Goal: Transaction & Acquisition: Register for event/course

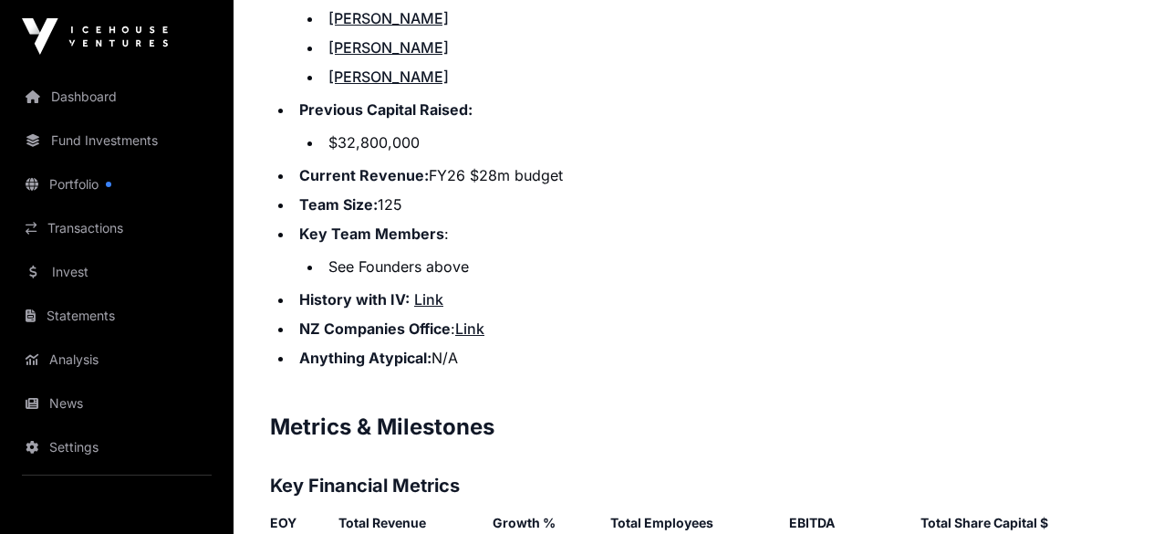
scroll to position [2717, 0]
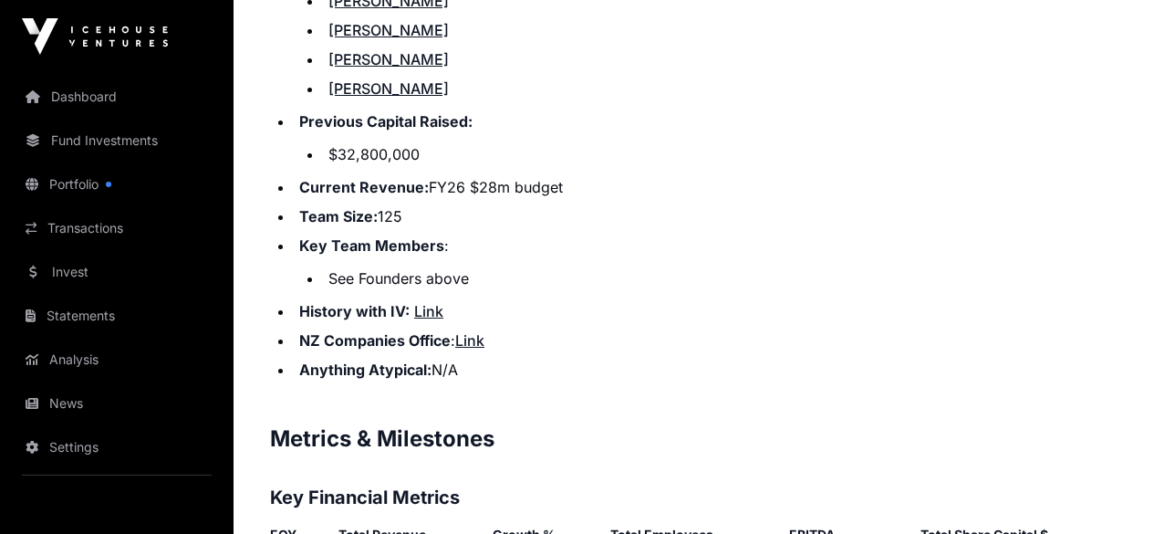
click at [431, 302] on link "Link" at bounding box center [428, 311] width 29 height 18
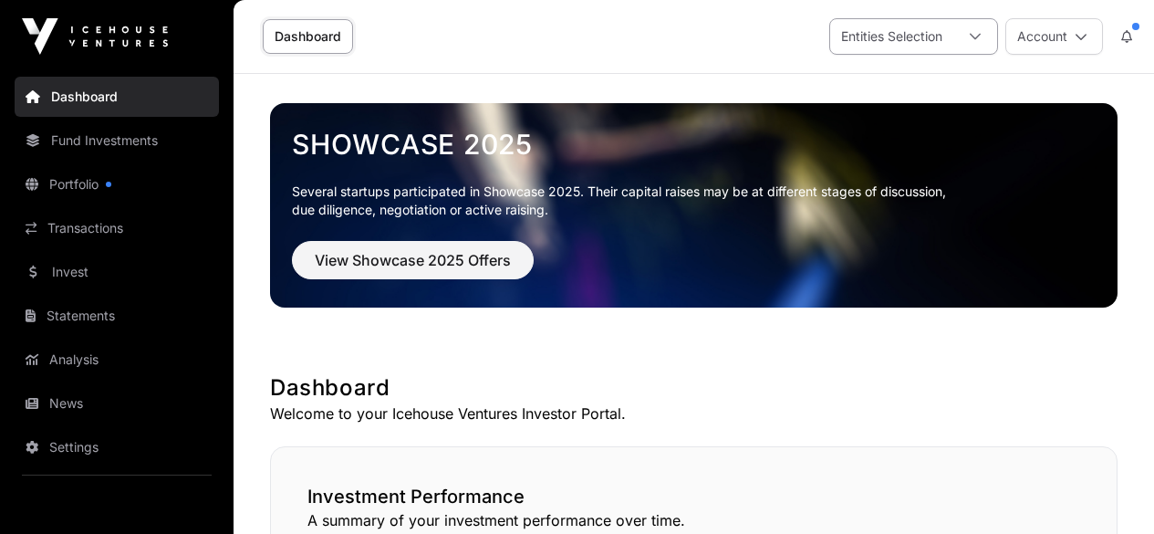
click at [975, 36] on icon at bounding box center [975, 36] width 13 height 13
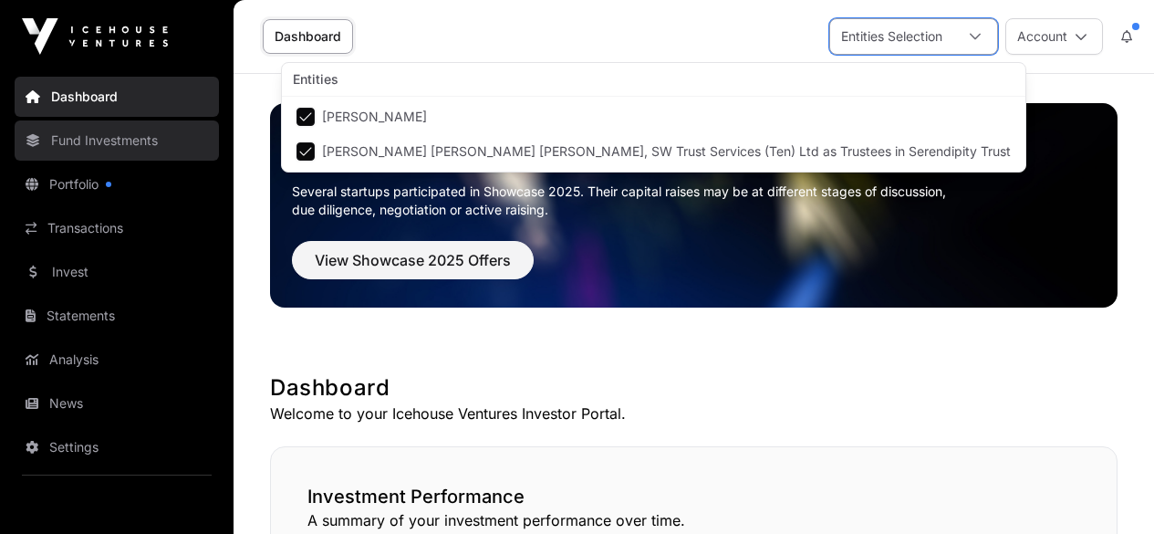
click at [147, 150] on link "Fund Investments" at bounding box center [117, 140] width 204 height 40
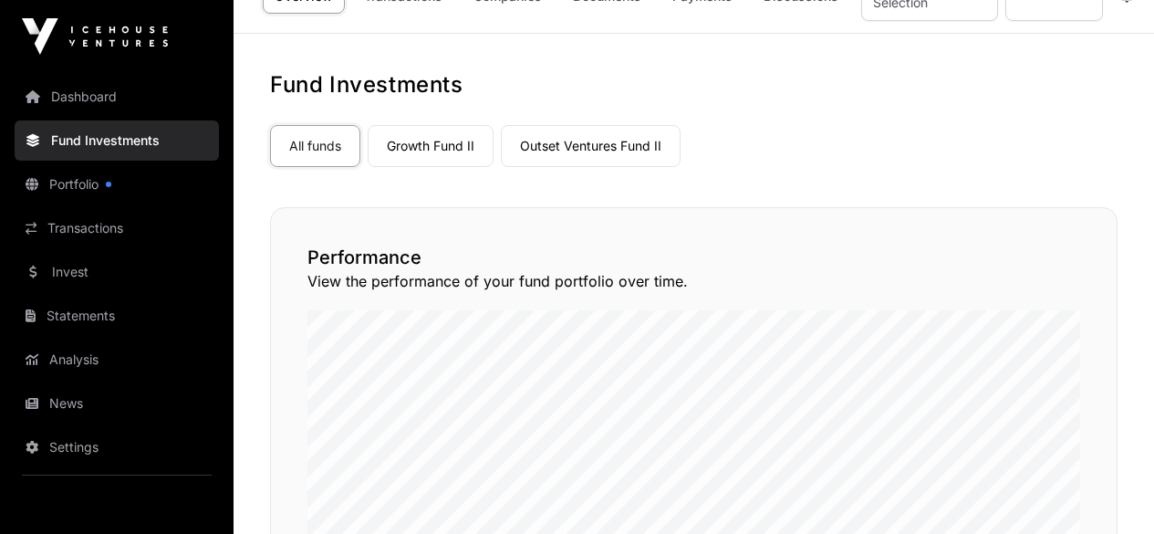
scroll to position [35, 0]
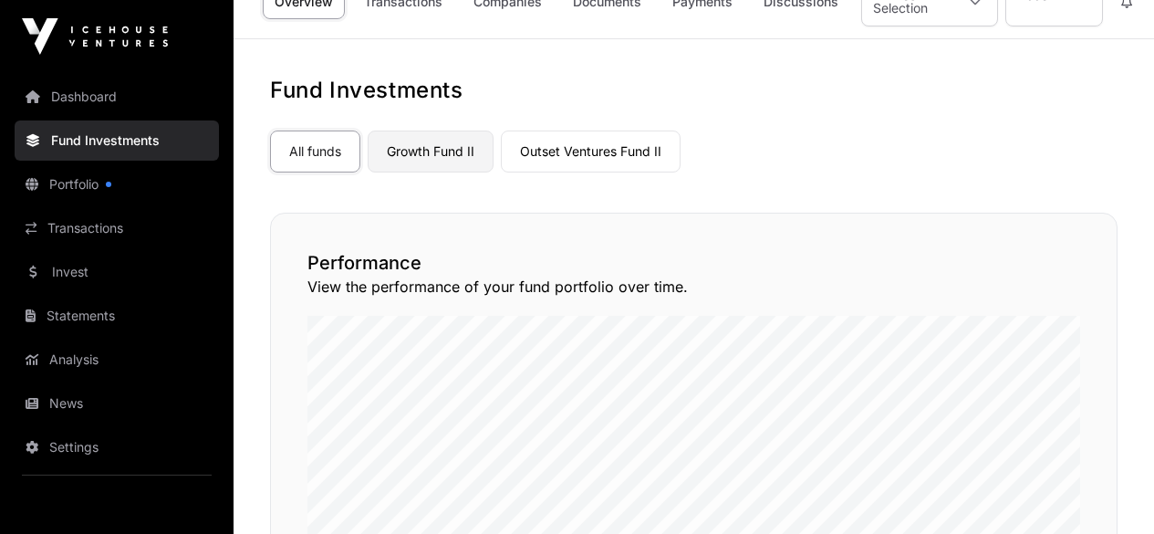
click at [455, 151] on link "Growth Fund II" at bounding box center [431, 151] width 126 height 42
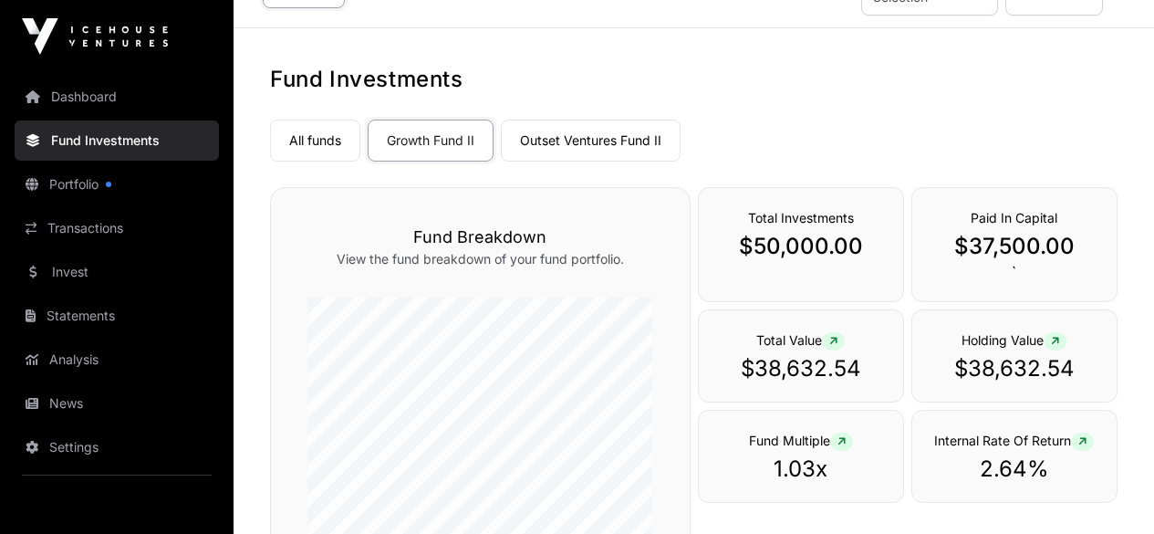
scroll to position [45, 0]
click at [626, 136] on link "Outset Ventures Fund II" at bounding box center [591, 141] width 180 height 42
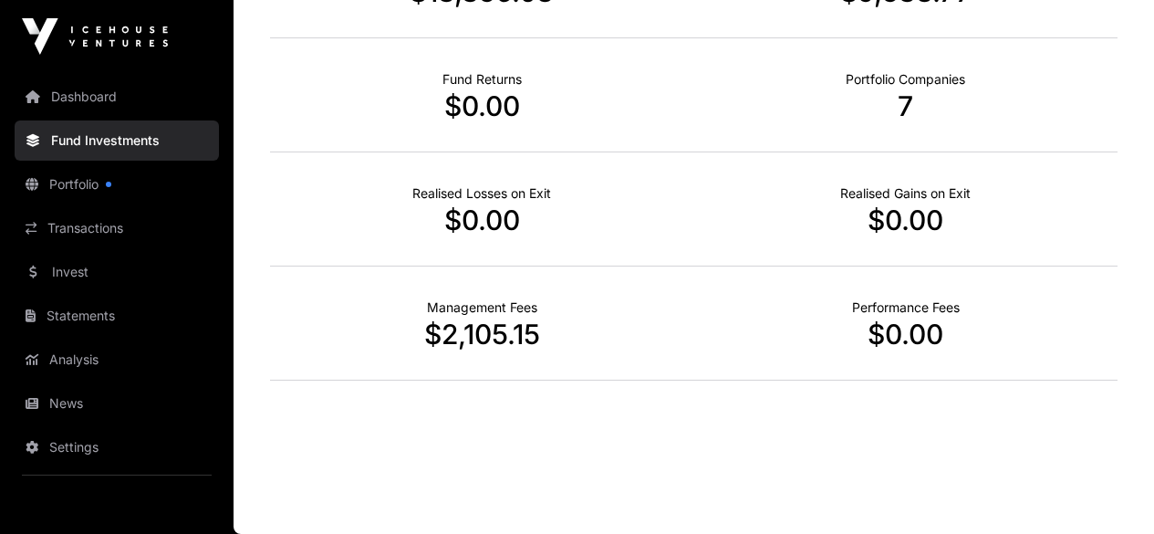
scroll to position [792, 0]
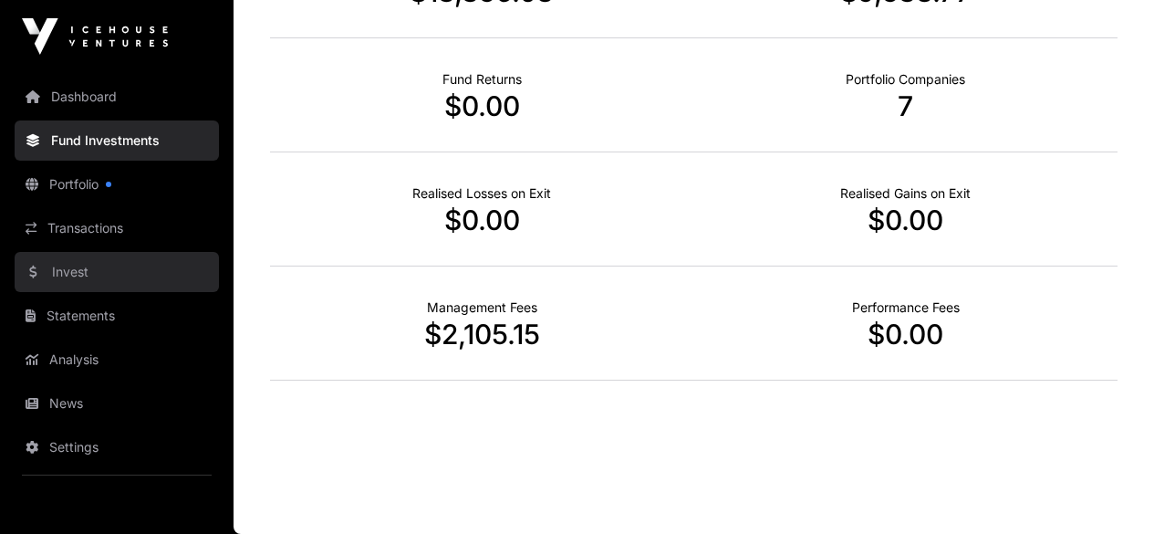
click at [74, 273] on link "Invest" at bounding box center [117, 272] width 204 height 40
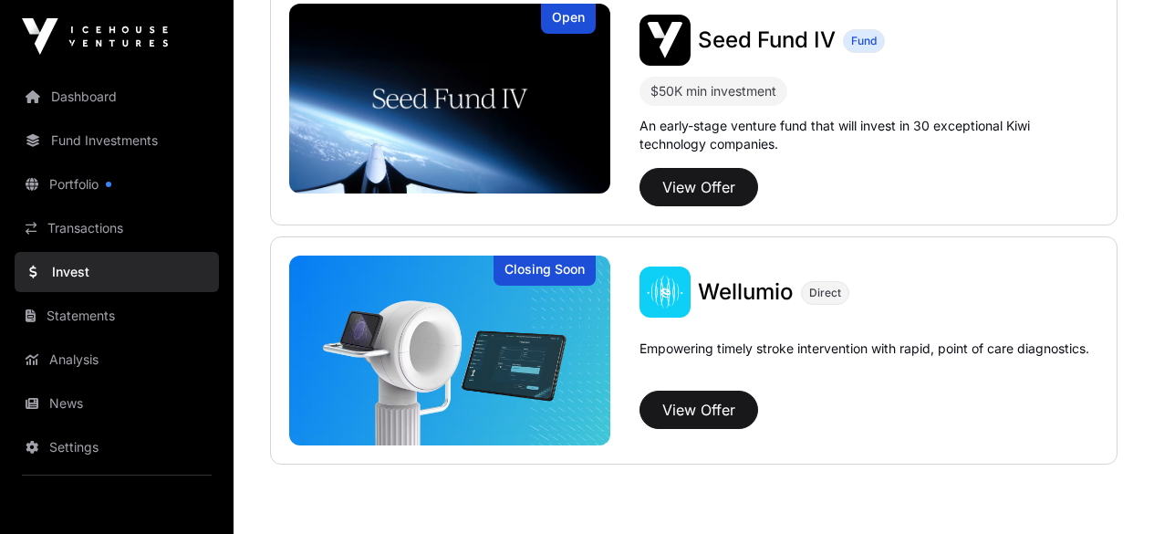
scroll to position [560, 0]
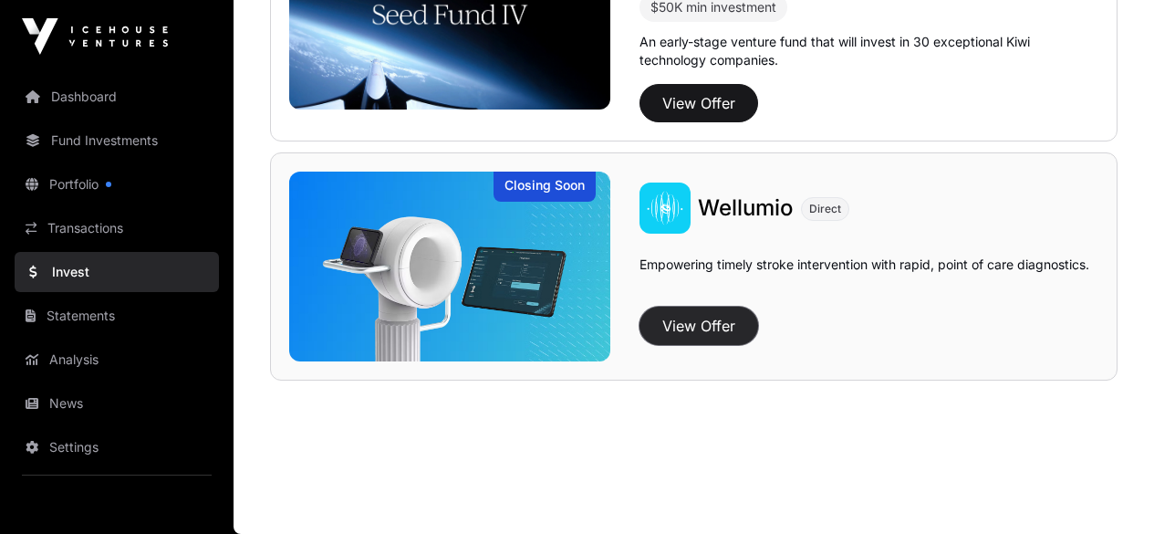
click at [731, 322] on button "View Offer" at bounding box center [698, 326] width 119 height 38
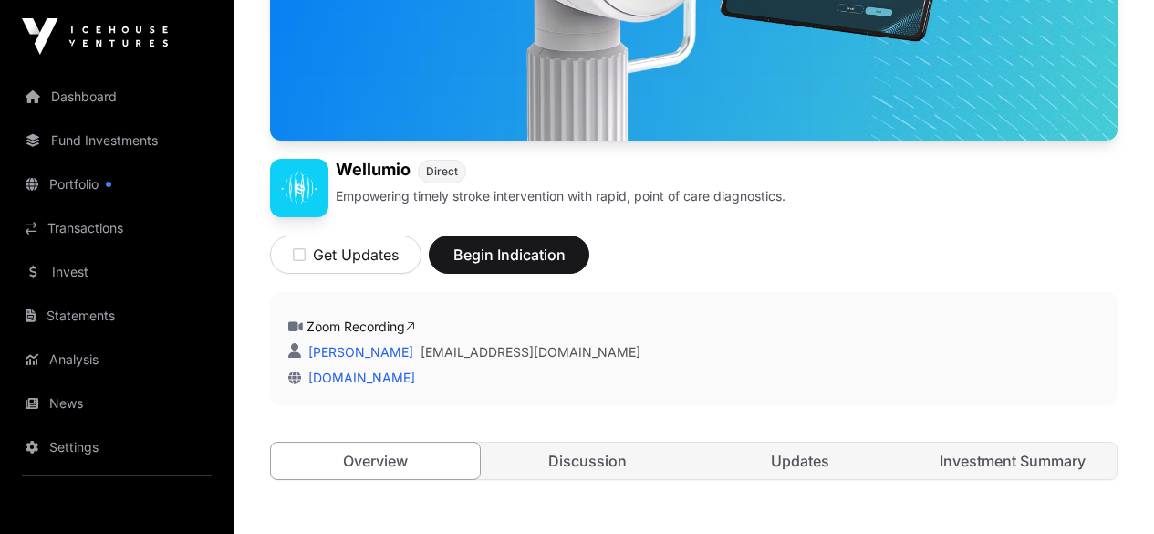
scroll to position [428, 0]
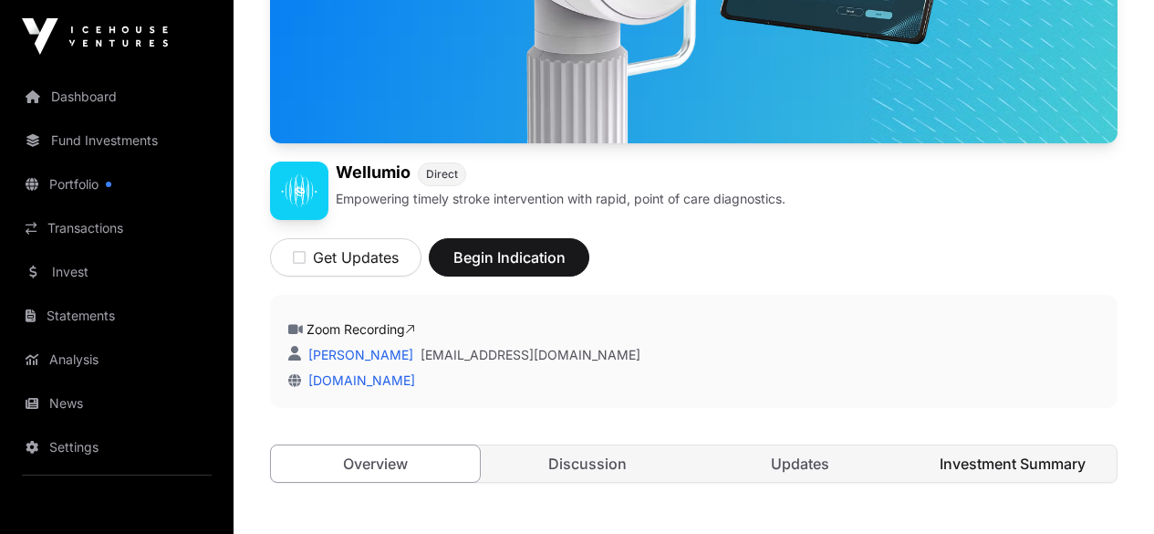
click at [989, 445] on link "Investment Summary" at bounding box center [1012, 463] width 209 height 36
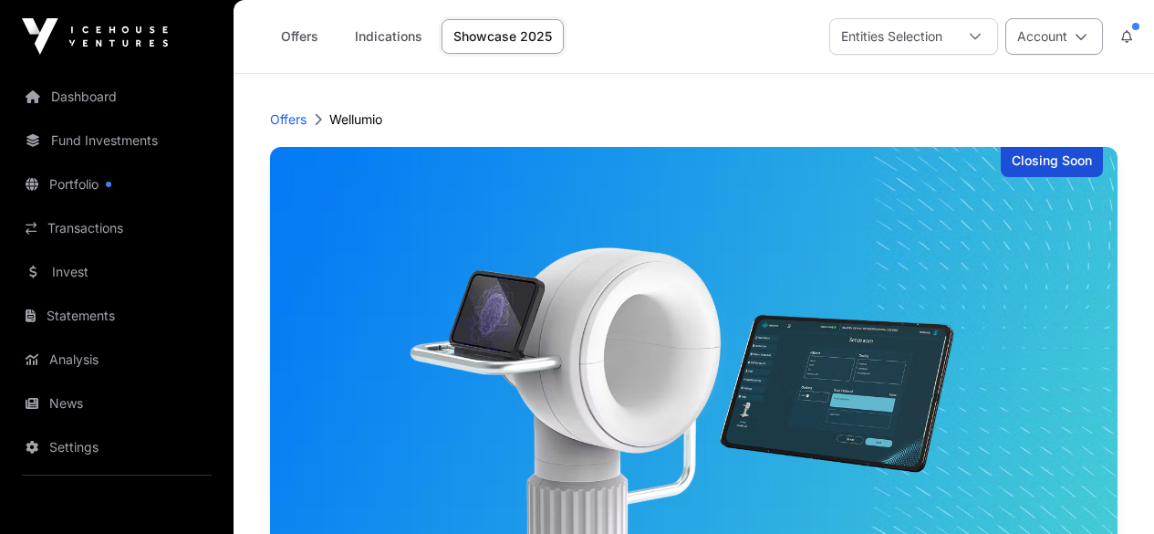
click at [1086, 49] on button "Account" at bounding box center [1054, 36] width 98 height 36
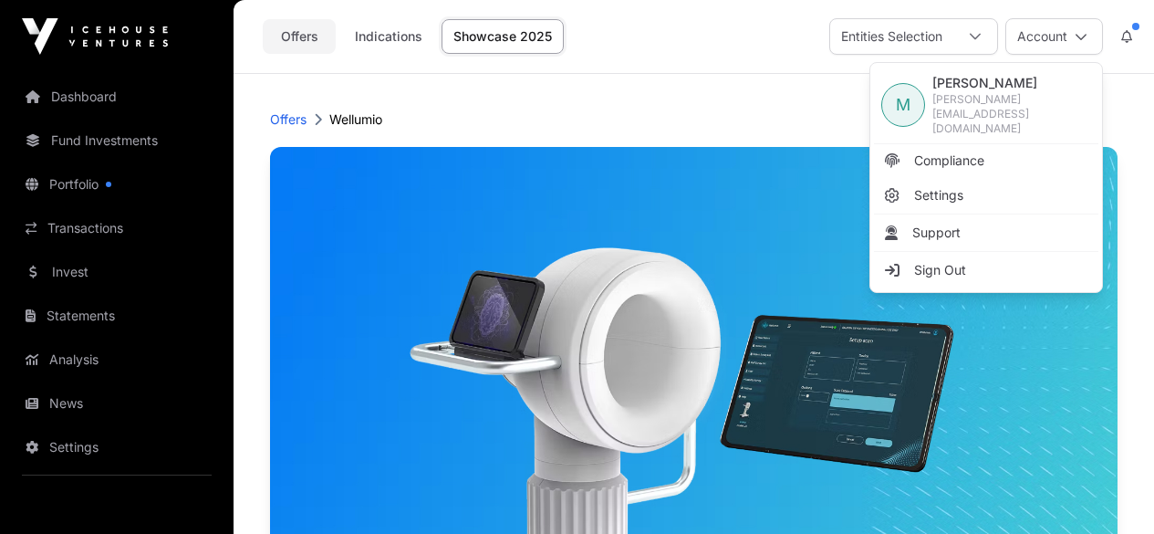
click at [304, 36] on link "Offers" at bounding box center [299, 36] width 73 height 35
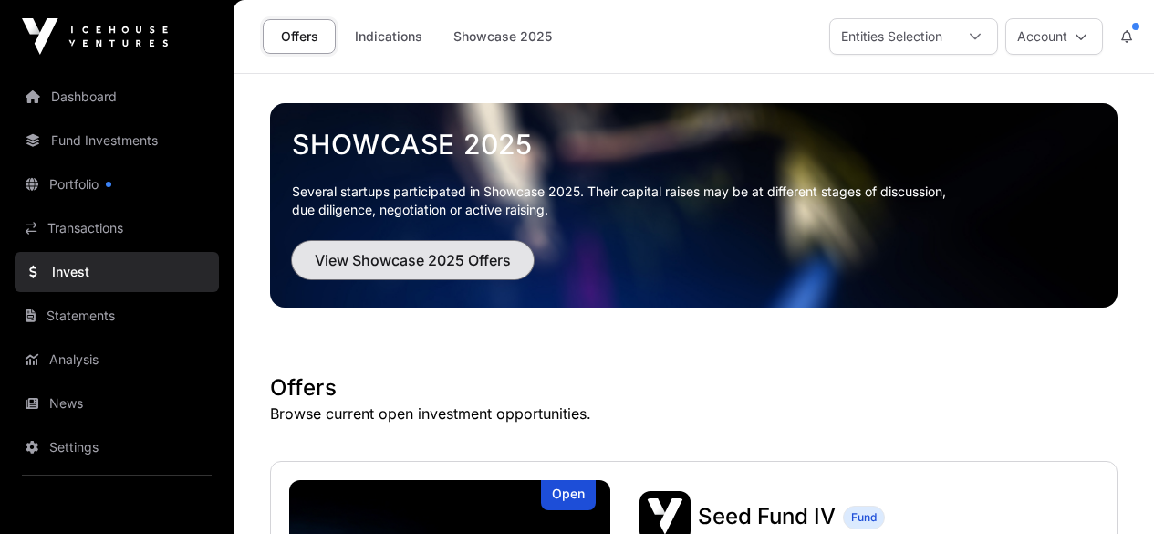
click at [490, 272] on button "View Showcase 2025 Offers" at bounding box center [413, 260] width 242 height 38
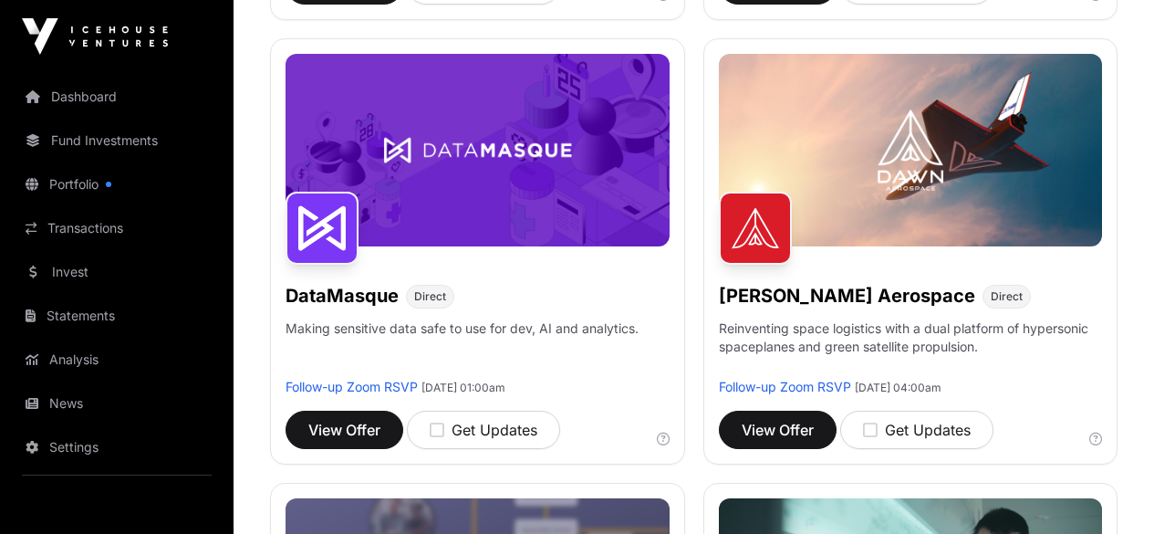
scroll to position [692, 0]
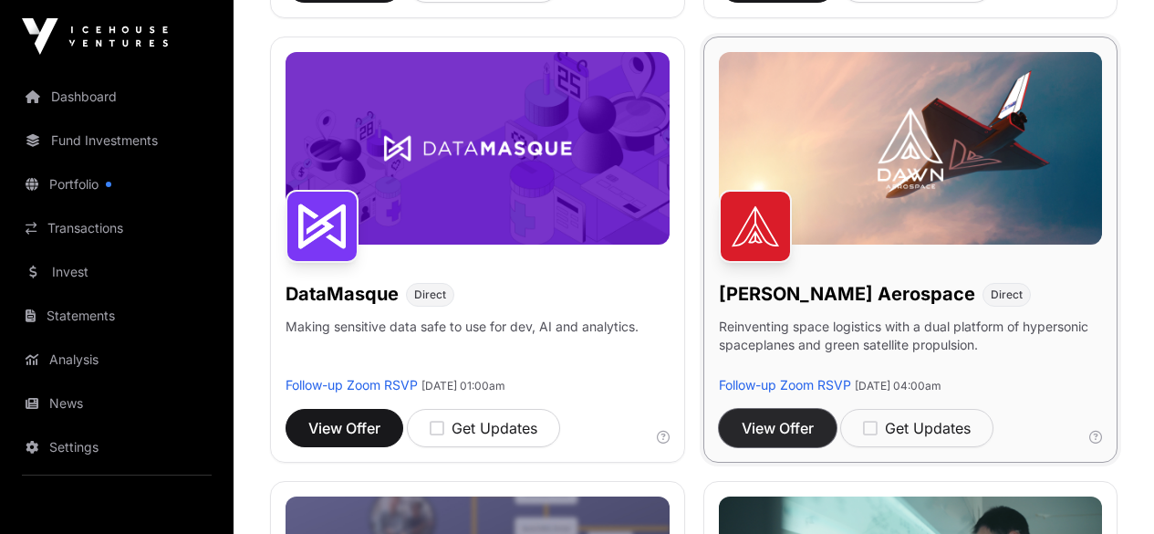
click at [742, 417] on span "View Offer" at bounding box center [778, 428] width 72 height 22
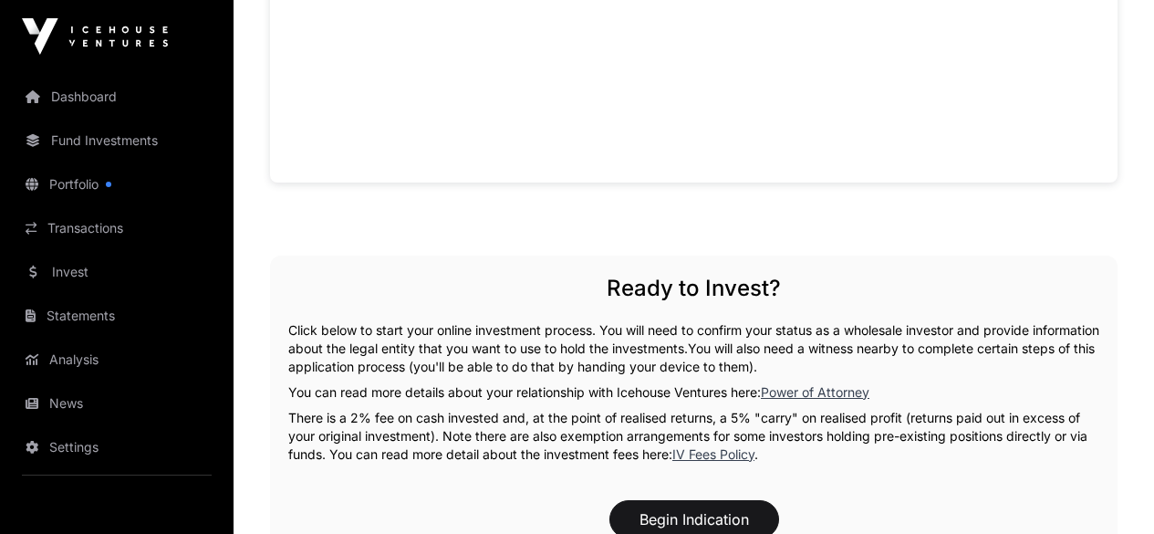
scroll to position [1906, 0]
click at [728, 445] on link "IV Fees Policy" at bounding box center [713, 453] width 82 height 16
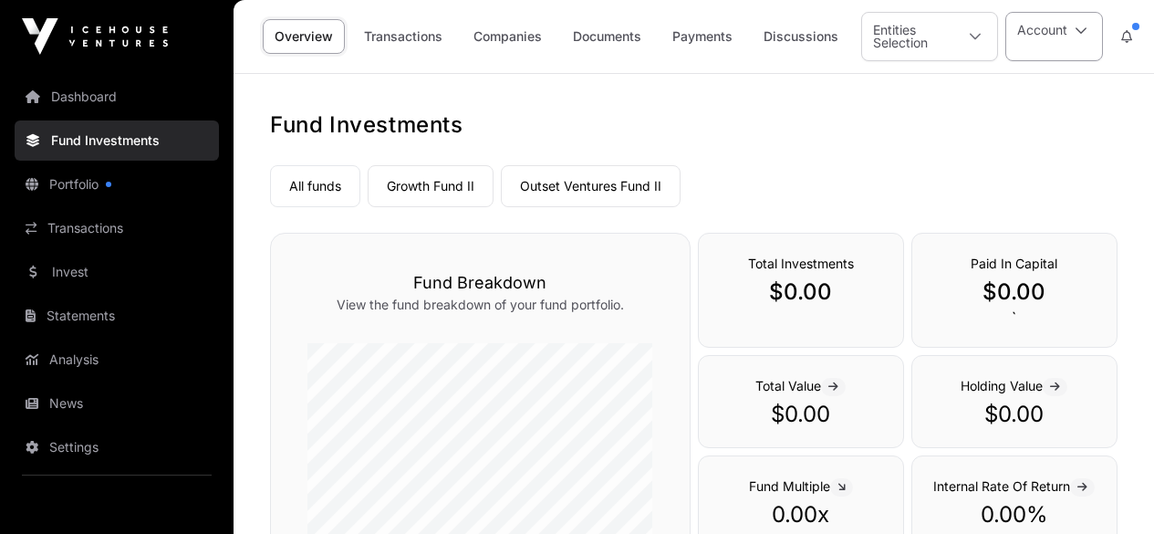
click at [1081, 44] on icon at bounding box center [1081, 37] width 13 height 26
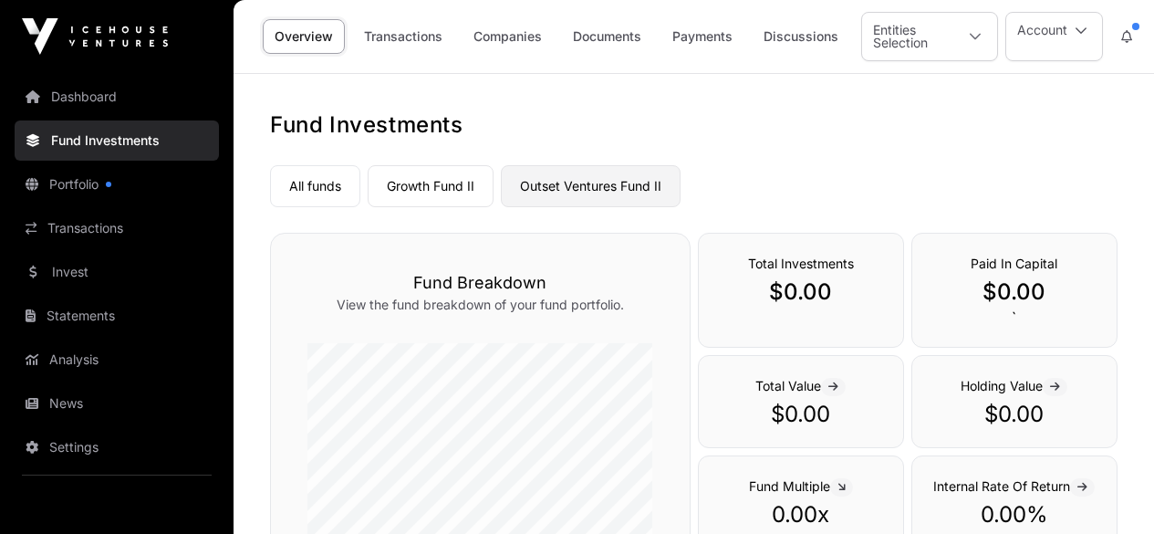
click at [660, 192] on link "Outset Ventures Fund II" at bounding box center [591, 186] width 180 height 42
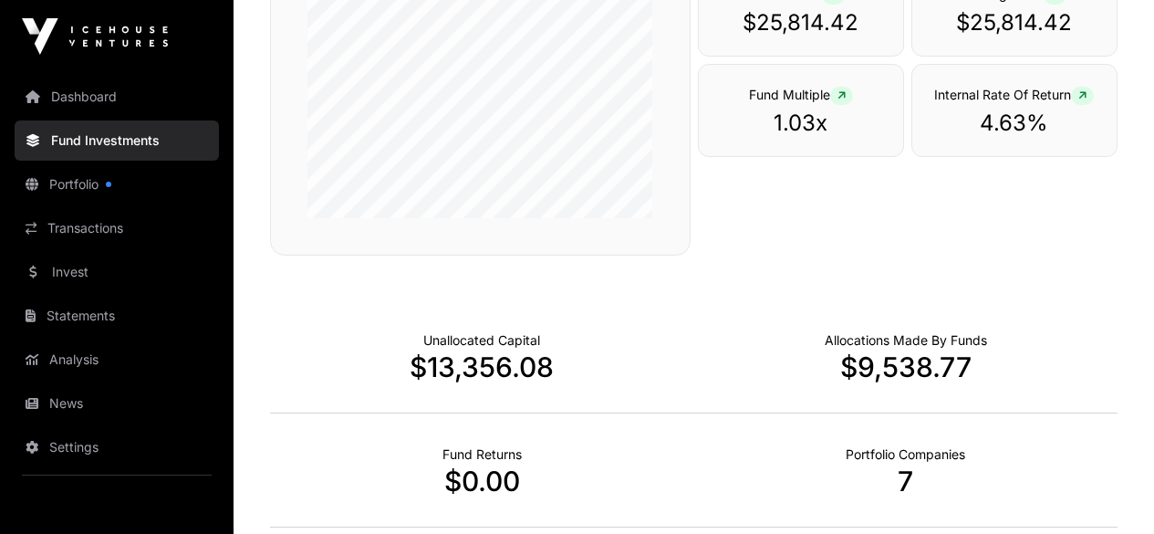
scroll to position [398, 0]
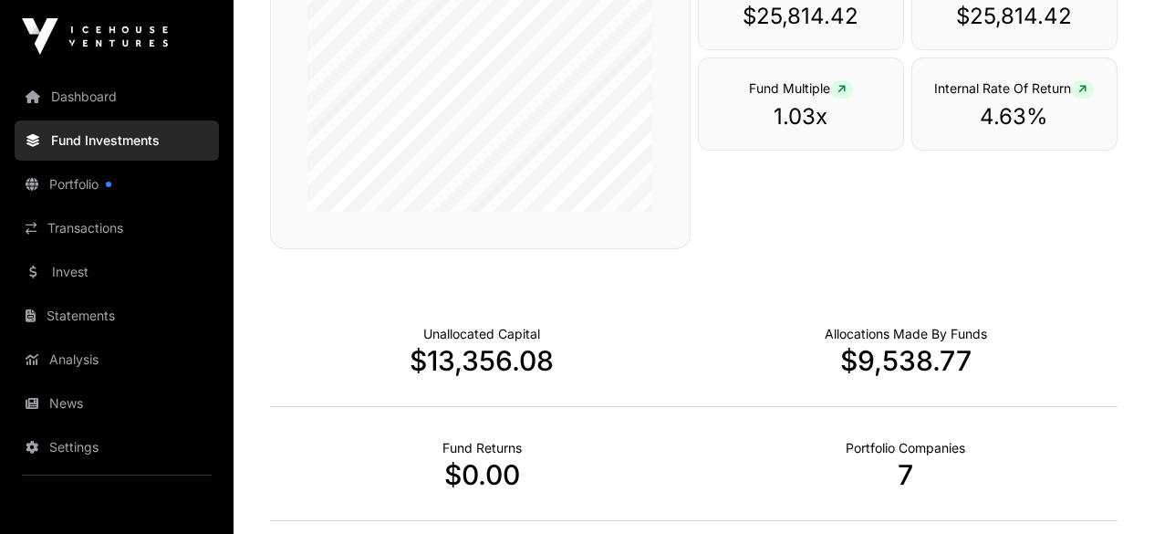
click at [909, 491] on p "7" at bounding box center [906, 474] width 424 height 33
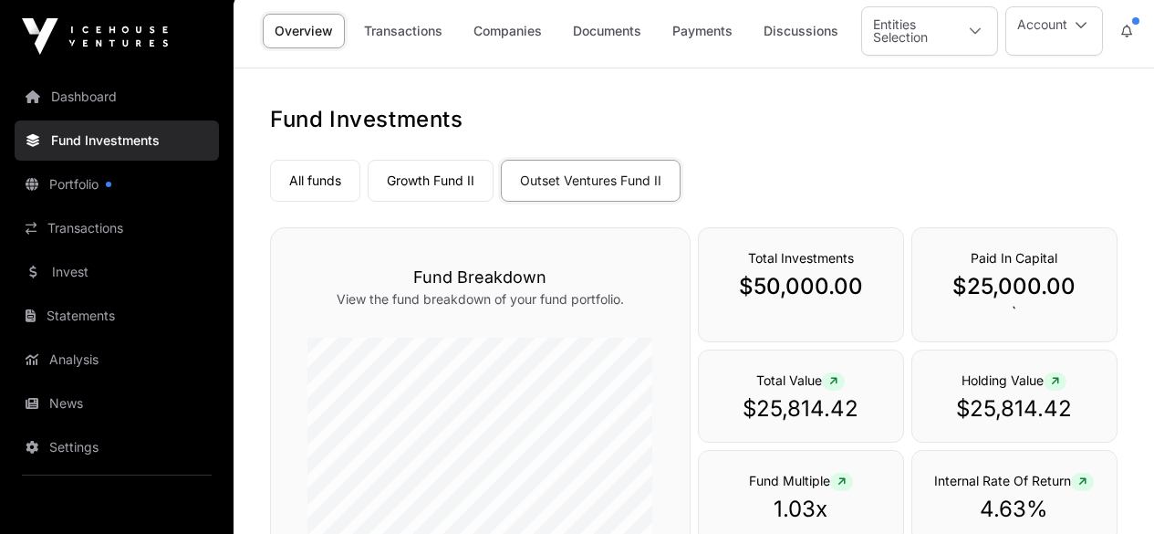
scroll to position [0, 0]
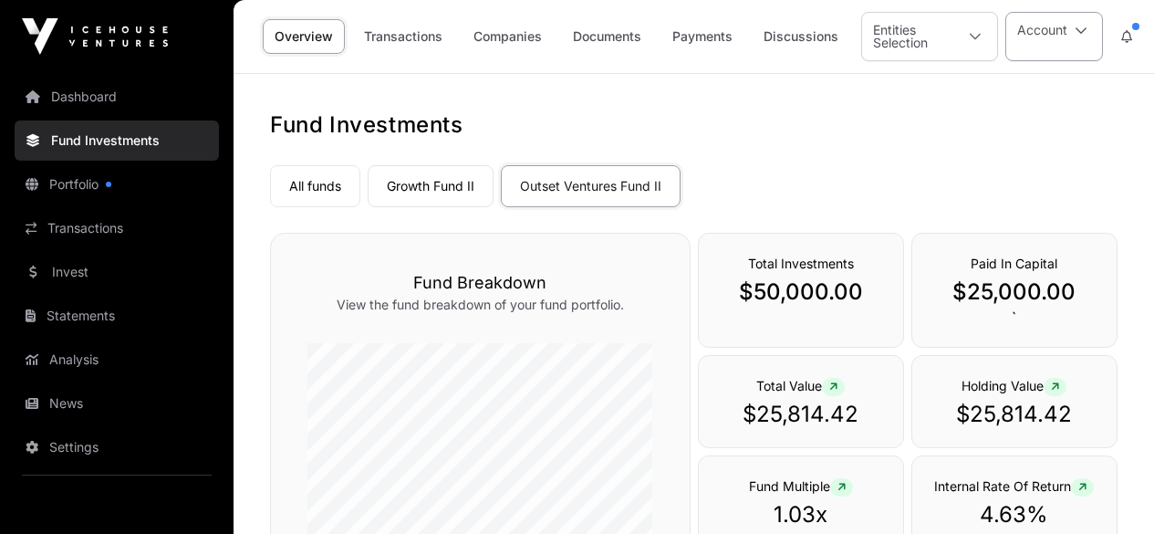
click at [1077, 36] on icon at bounding box center [1081, 37] width 13 height 26
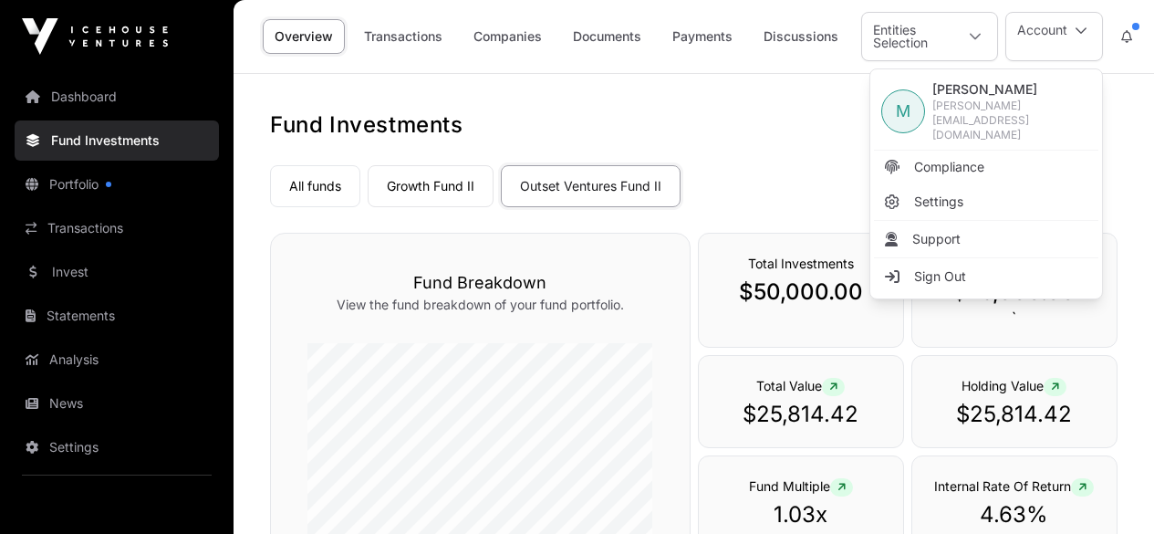
click at [771, 203] on div "All funds Growth Fund II Outset Ventures Fund II" at bounding box center [693, 182] width 847 height 49
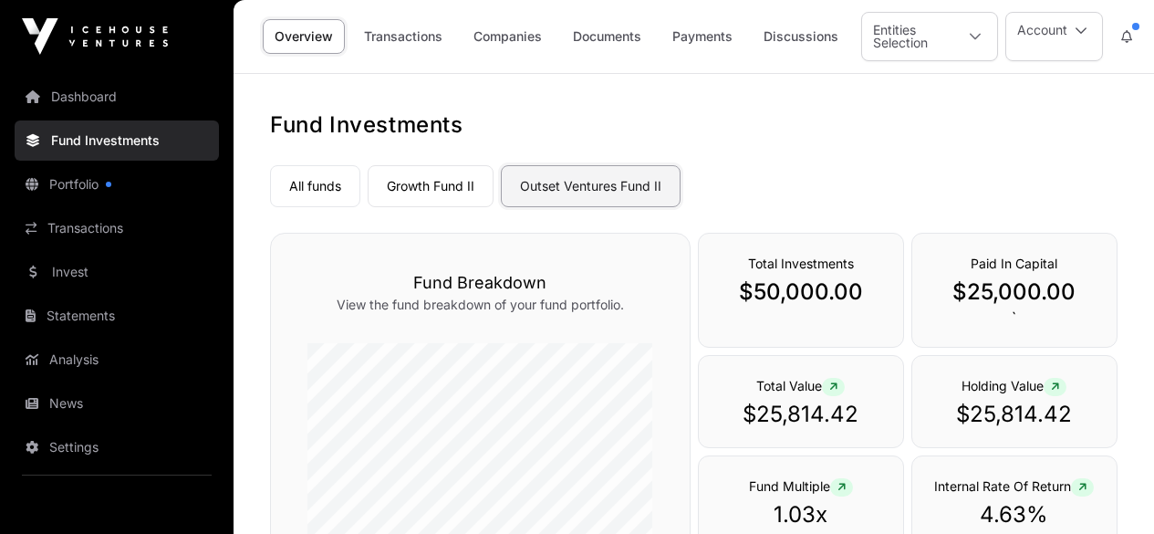
click at [645, 195] on link "Outset Ventures Fund II" at bounding box center [591, 186] width 180 height 42
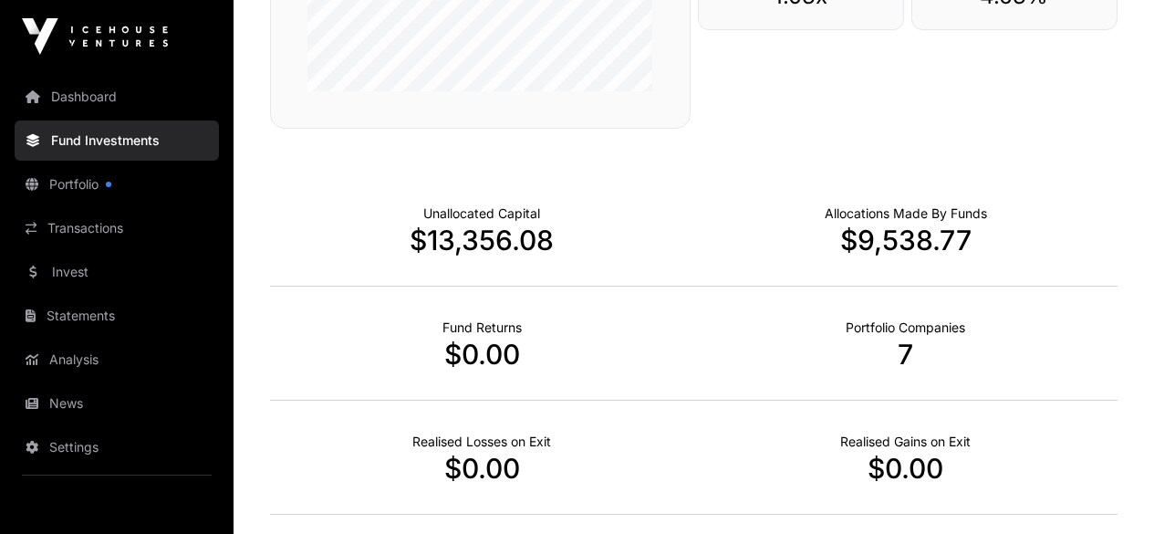
scroll to position [519, 0]
click at [950, 255] on p "$9,538.77" at bounding box center [906, 239] width 424 height 33
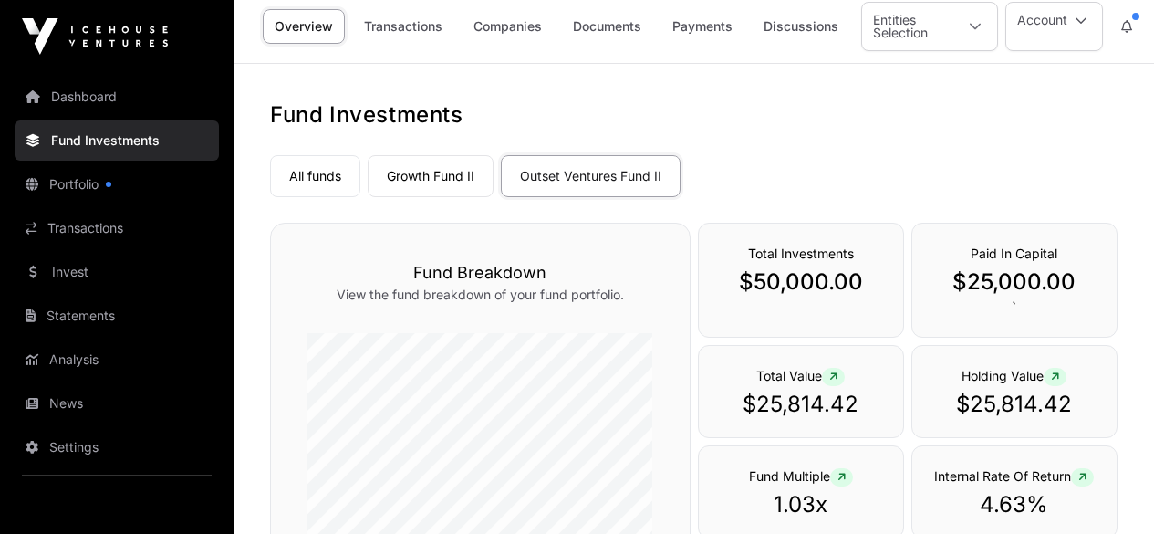
scroll to position [0, 0]
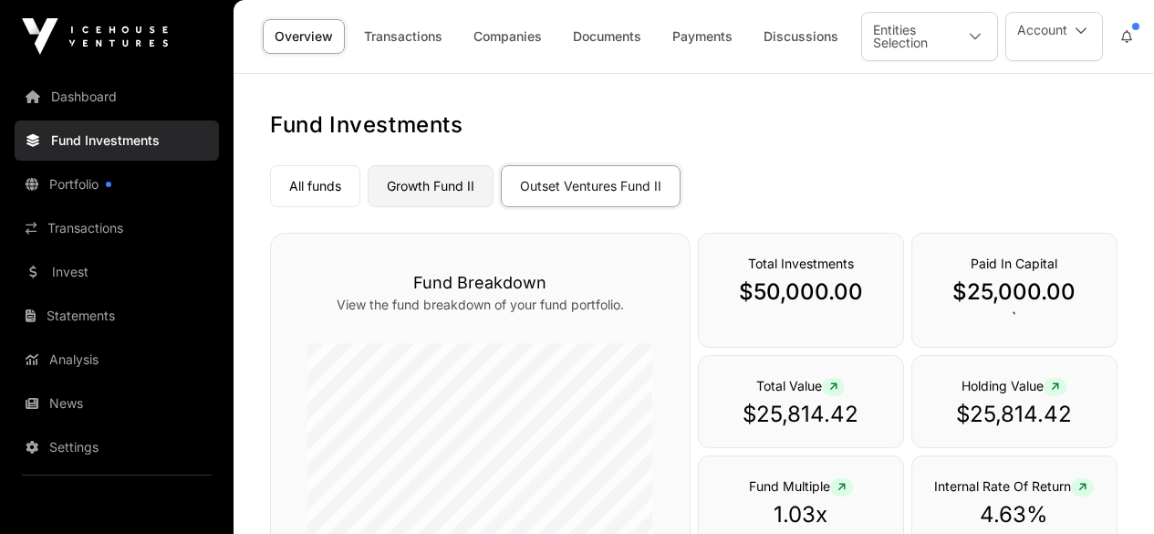
click at [455, 196] on link "Growth Fund II" at bounding box center [431, 186] width 126 height 42
click at [1077, 34] on icon at bounding box center [1081, 37] width 13 height 26
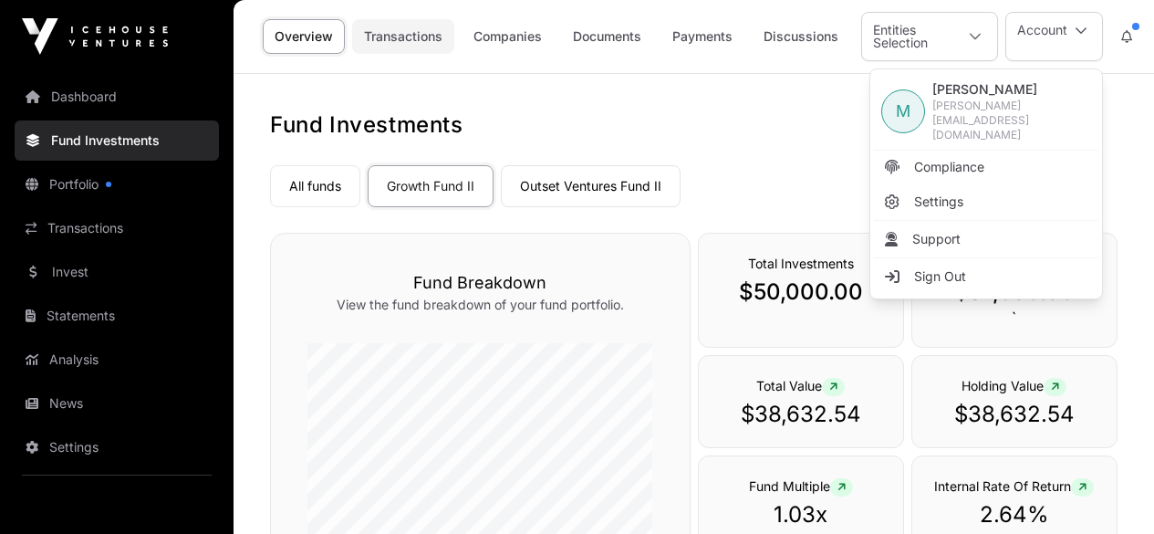
click at [407, 36] on link "Transactions" at bounding box center [403, 36] width 102 height 35
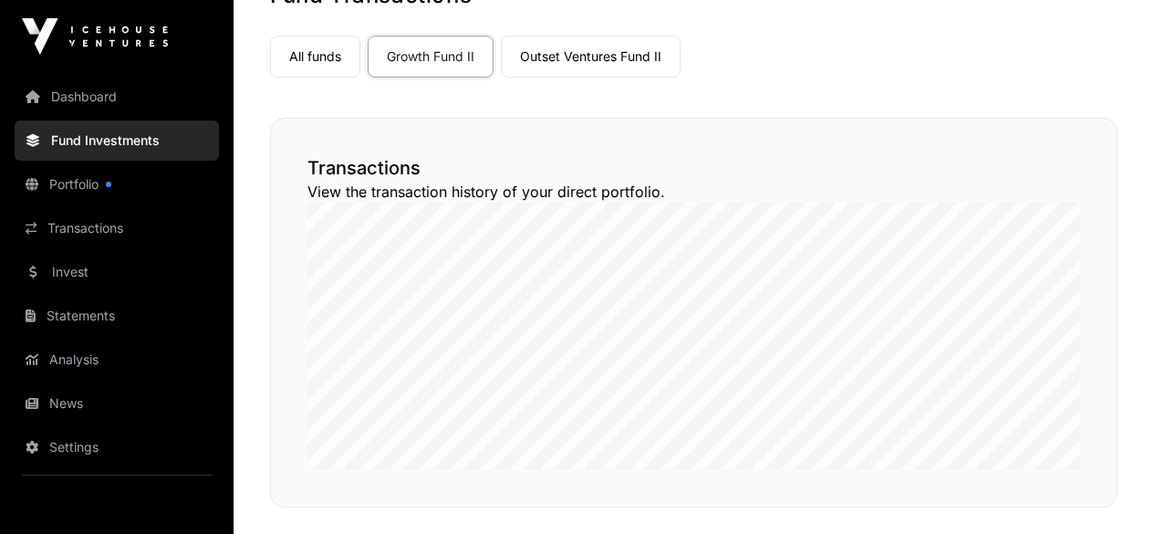
scroll to position [129, 0]
click at [639, 67] on link "Outset Ventures Fund II" at bounding box center [591, 57] width 180 height 42
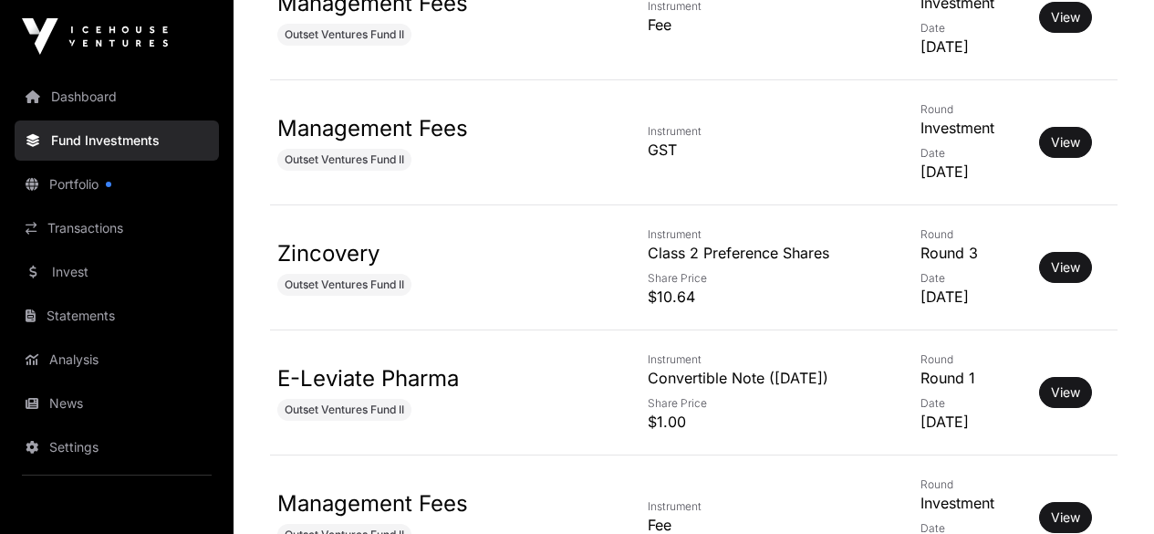
scroll to position [2459, 0]
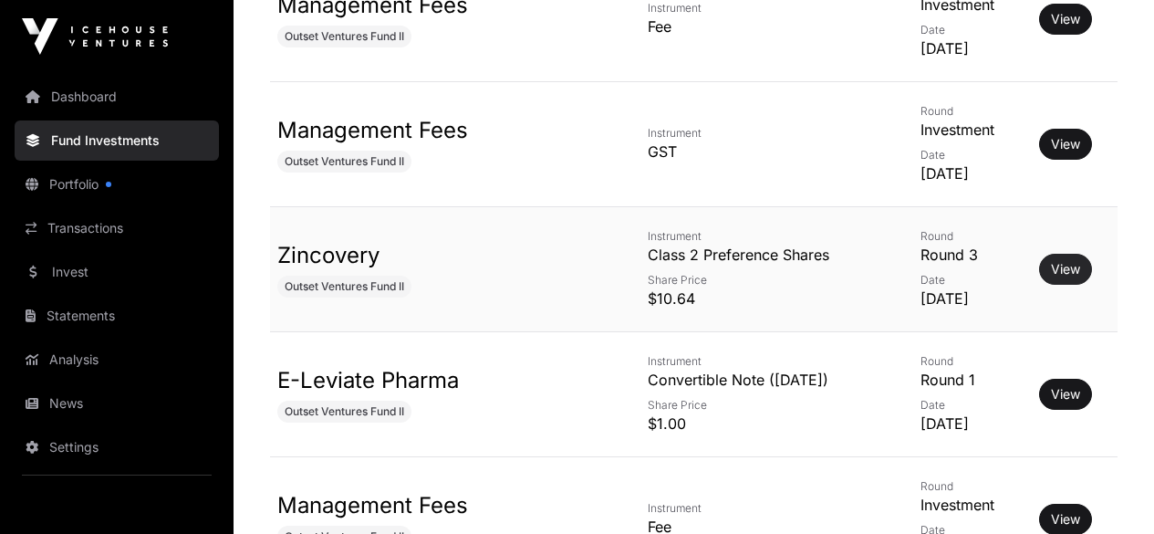
click at [1080, 274] on link "View" at bounding box center [1065, 269] width 29 height 18
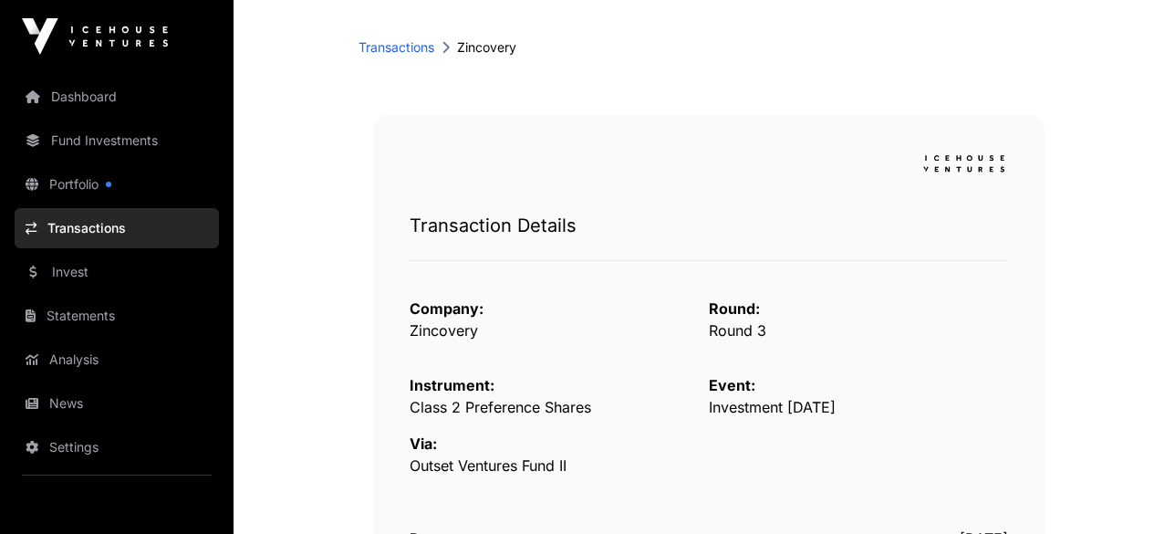
scroll to position [85, 0]
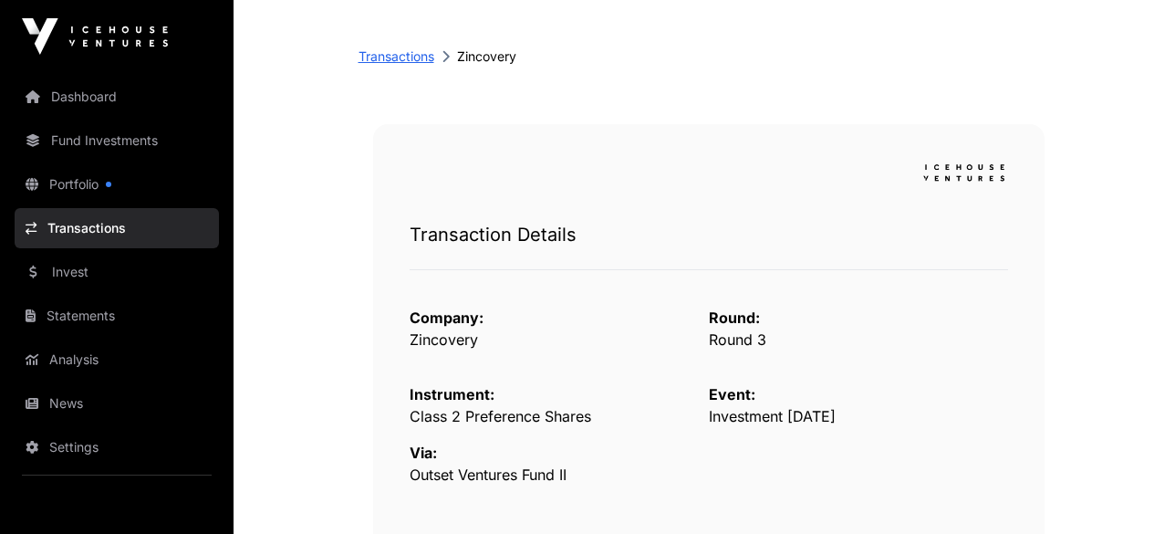
click at [407, 59] on link "Transactions" at bounding box center [396, 56] width 76 height 18
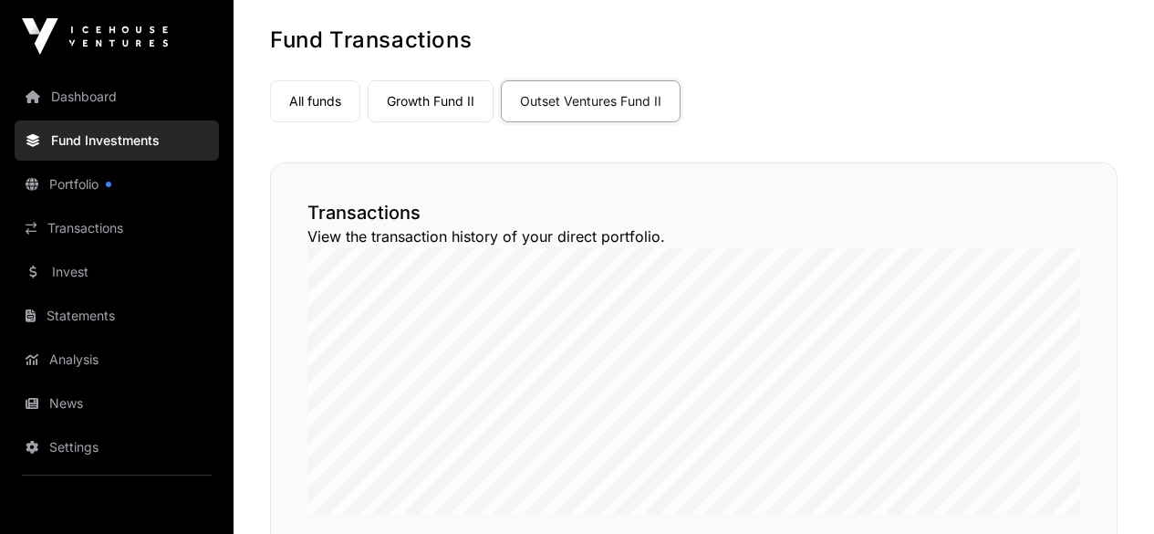
scroll to position [2459, 0]
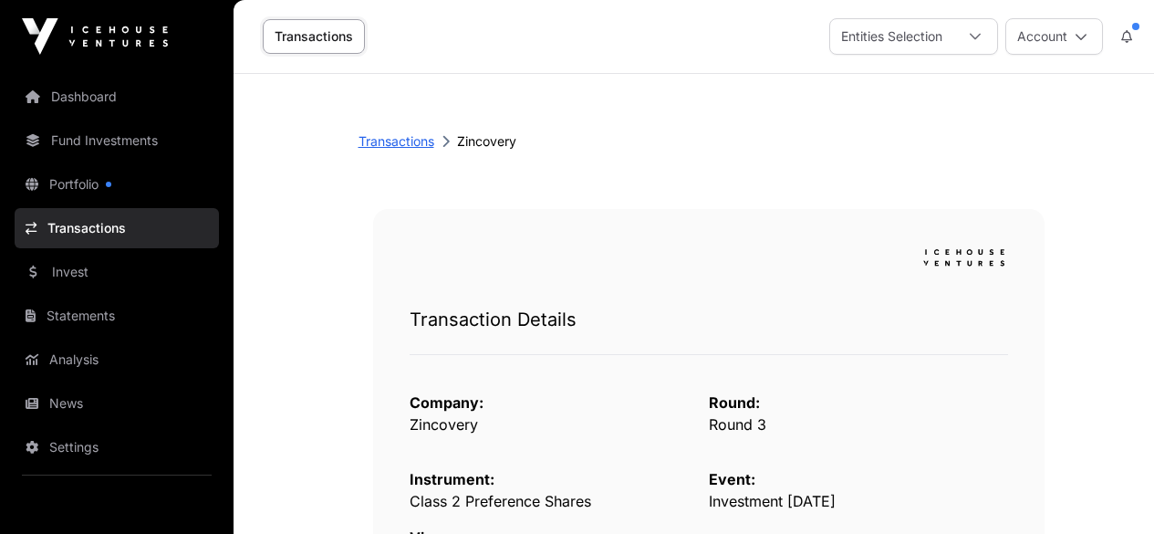
click at [414, 148] on link "Transactions" at bounding box center [396, 141] width 76 height 18
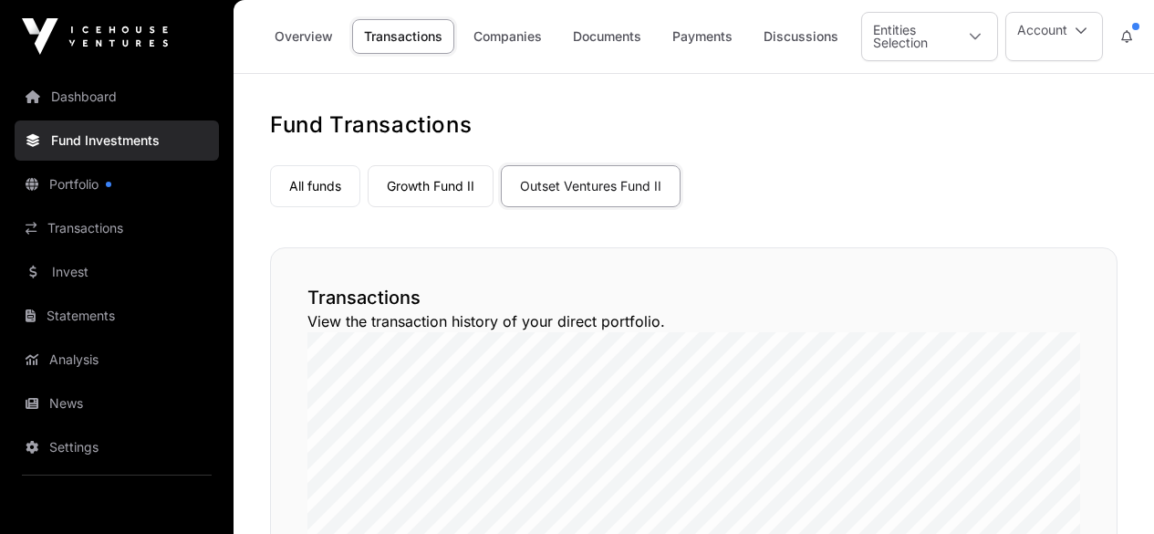
scroll to position [2459, 0]
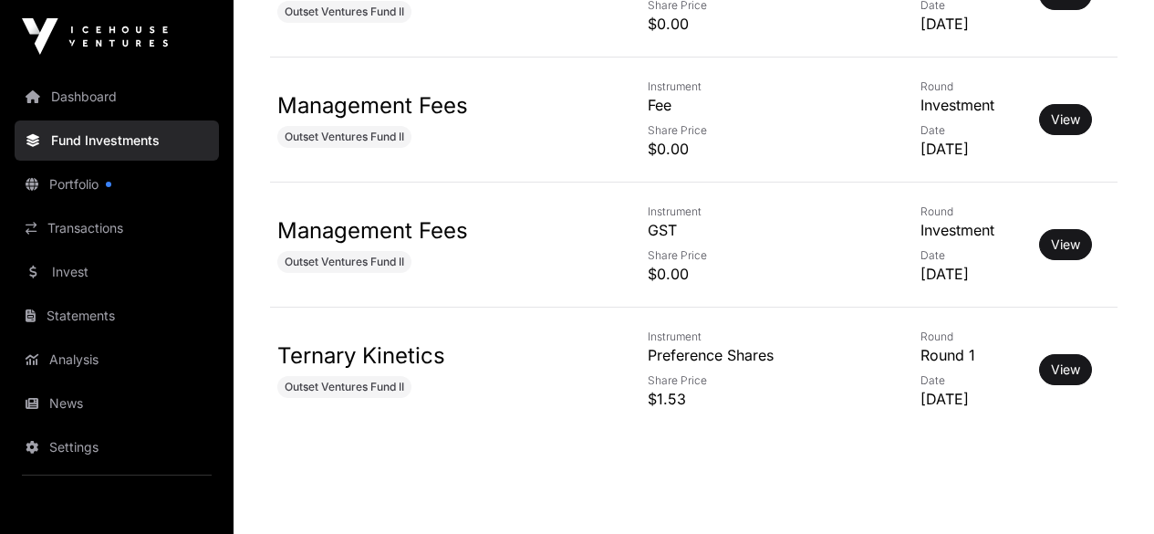
scroll to position [3659, 0]
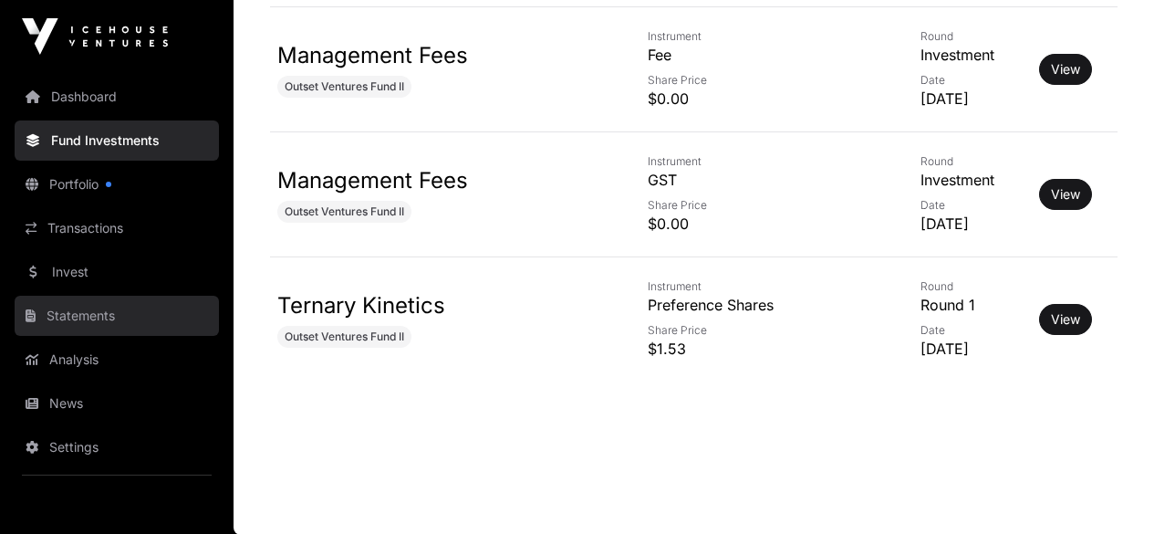
click at [105, 318] on link "Statements" at bounding box center [117, 316] width 204 height 40
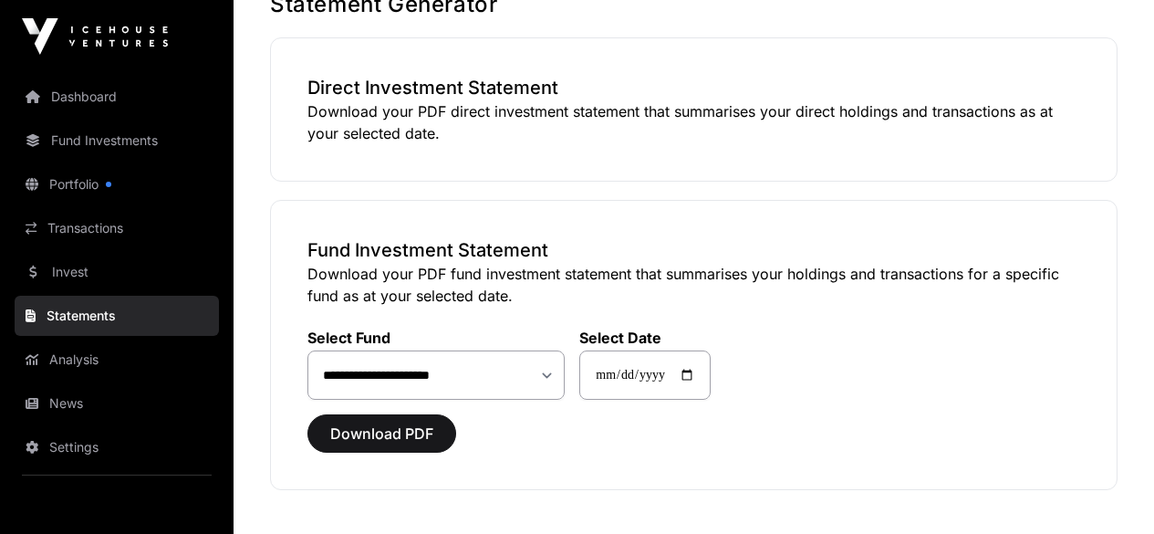
scroll to position [122, 0]
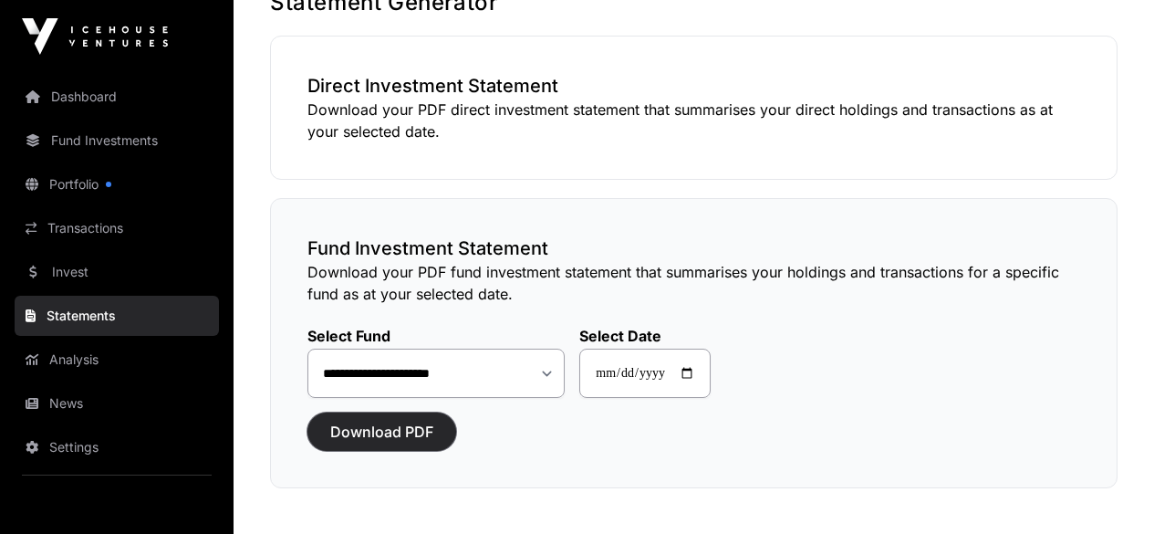
click at [412, 441] on span "Download PDF" at bounding box center [381, 432] width 103 height 22
click at [550, 378] on select "**********" at bounding box center [435, 372] width 257 height 49
select select "**"
click at [307, 348] on select "**********" at bounding box center [435, 372] width 257 height 49
click at [421, 442] on button "Download PDF" at bounding box center [381, 431] width 149 height 38
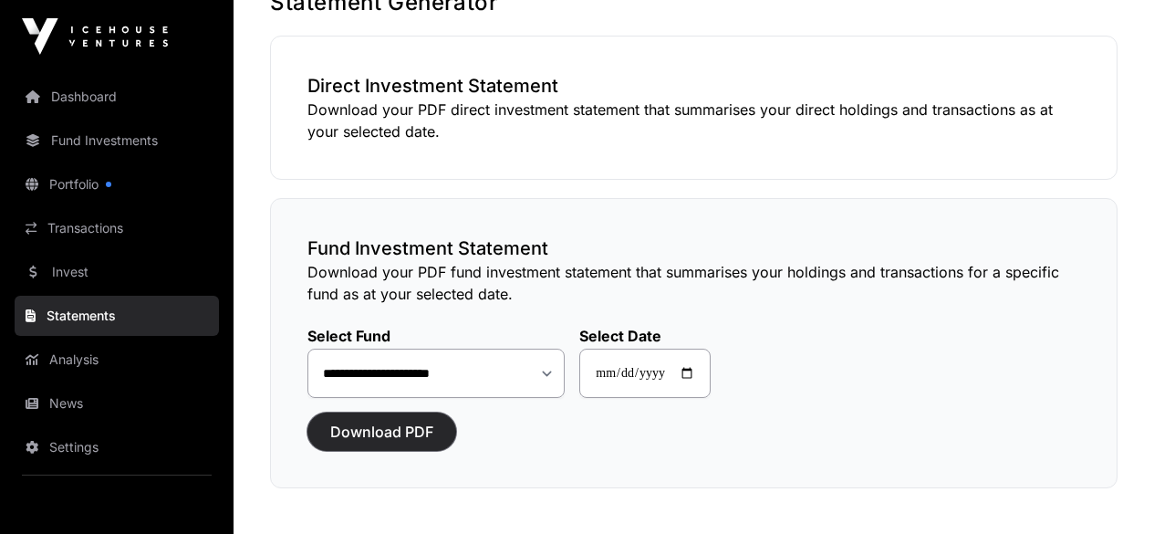
scroll to position [0, 0]
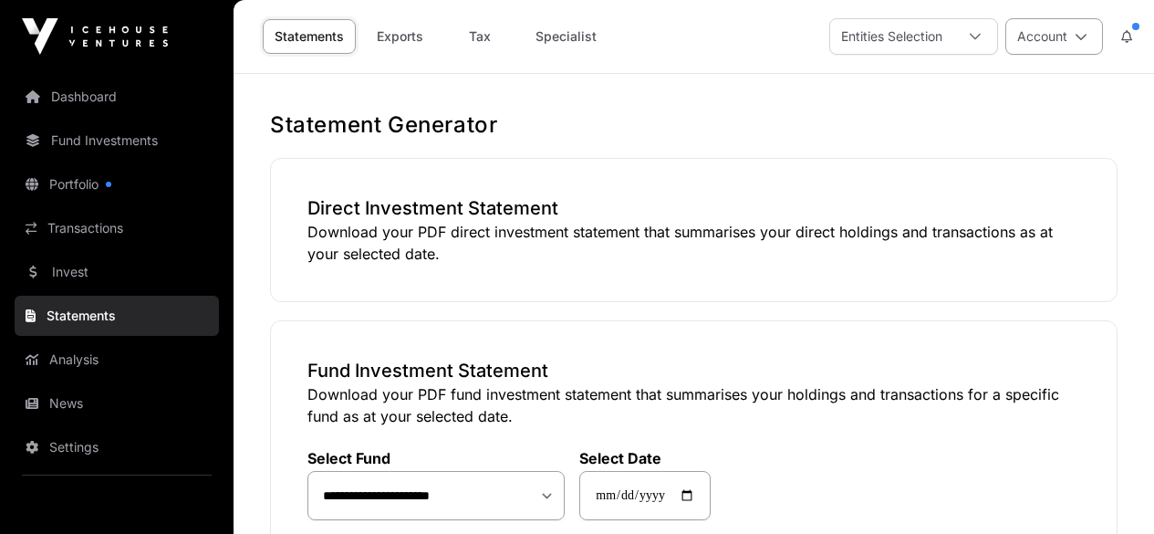
click at [1079, 36] on icon at bounding box center [1081, 36] width 13 height 13
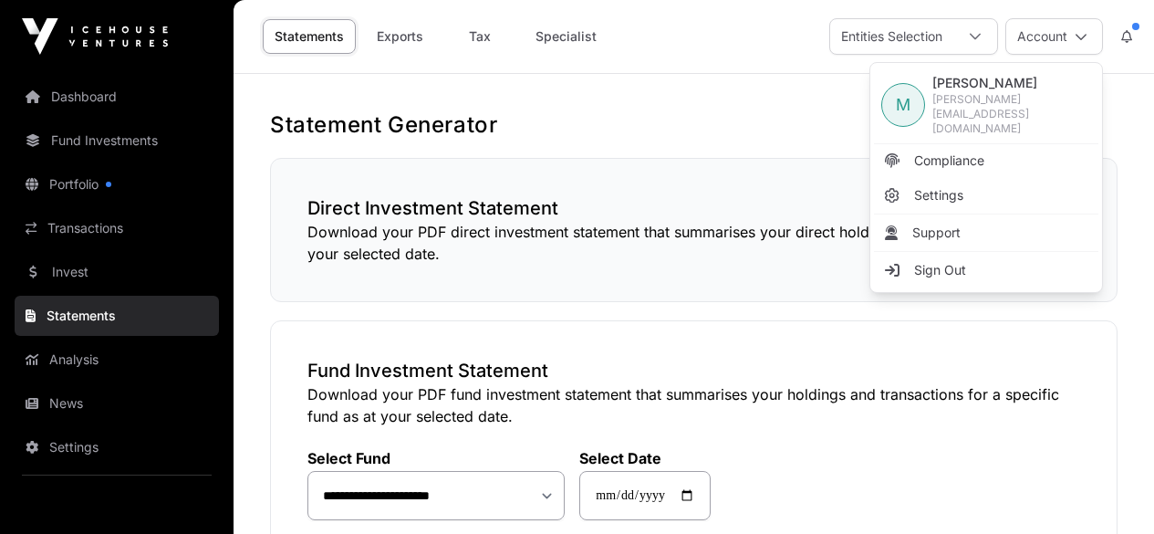
click at [665, 215] on h3 "Direct Investment Statement" at bounding box center [693, 208] width 773 height 26
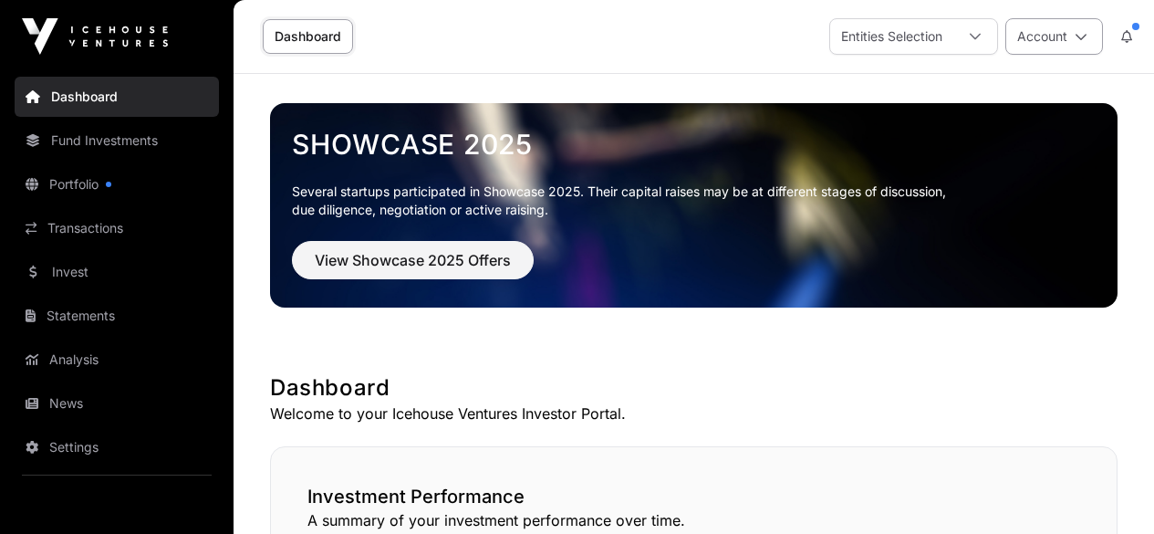
click at [1063, 37] on button "Account" at bounding box center [1054, 36] width 98 height 36
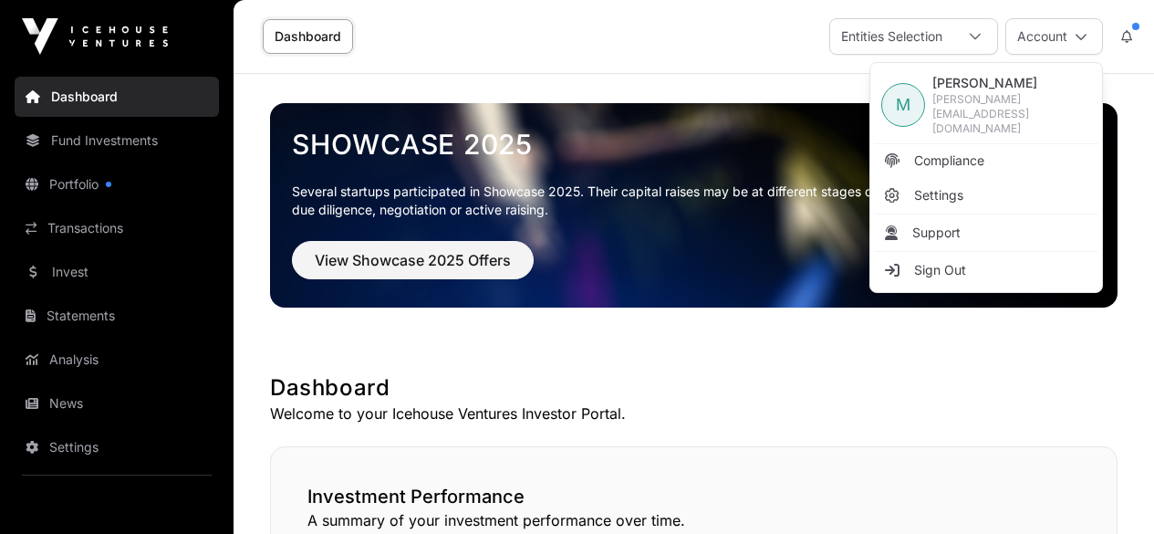
click at [1009, 98] on span "[PERSON_NAME][EMAIL_ADDRESS][DOMAIN_NAME]" at bounding box center [1011, 114] width 159 height 44
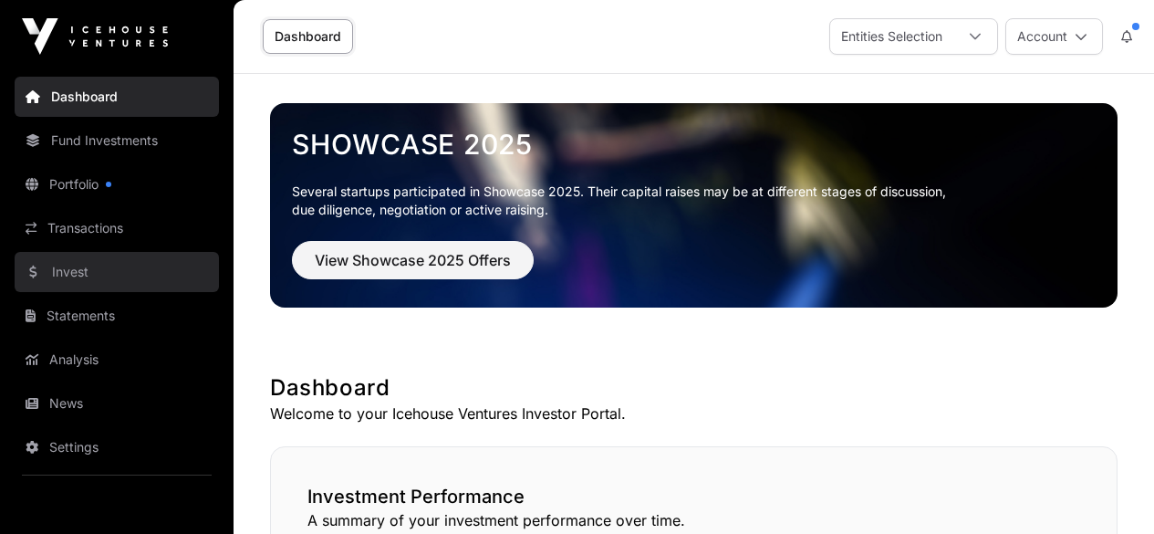
click at [86, 281] on link "Invest" at bounding box center [117, 272] width 204 height 40
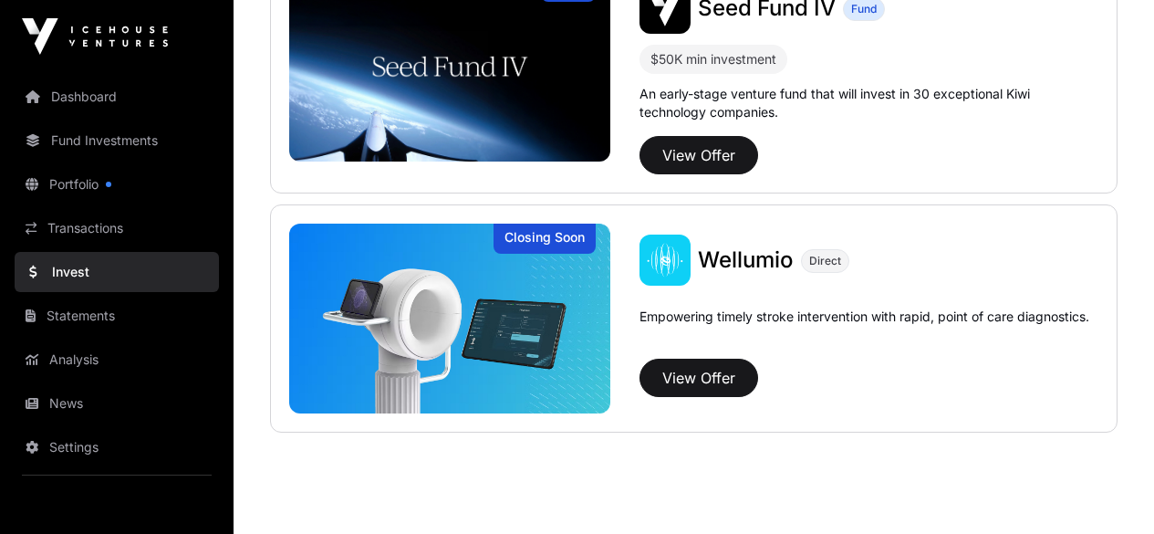
scroll to position [509, 0]
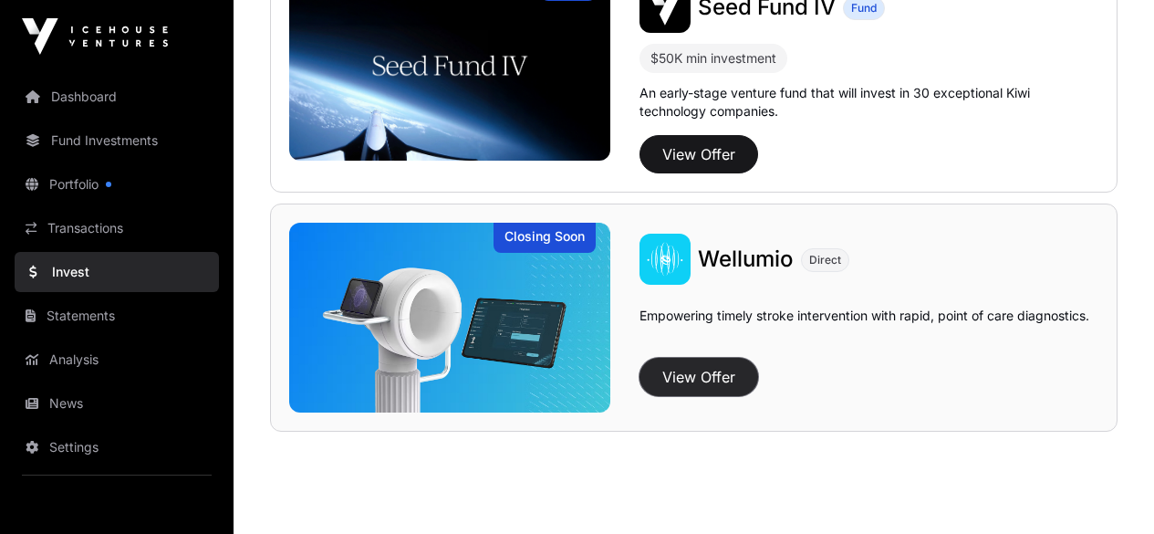
click at [709, 383] on button "View Offer" at bounding box center [698, 377] width 119 height 38
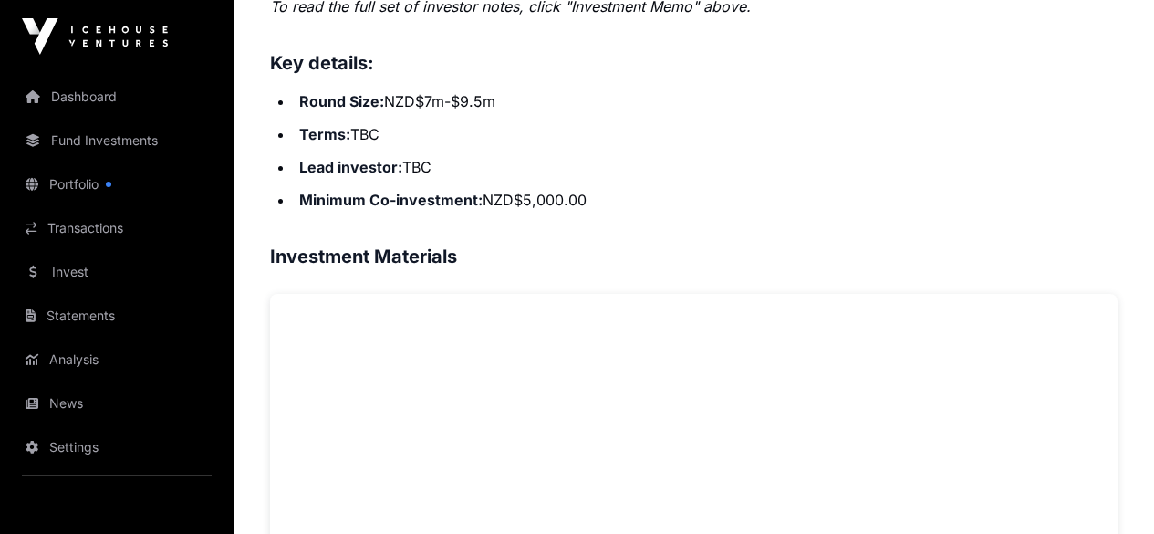
scroll to position [1242, 0]
click at [761, 241] on h3 "Investment Materials" at bounding box center [693, 255] width 847 height 29
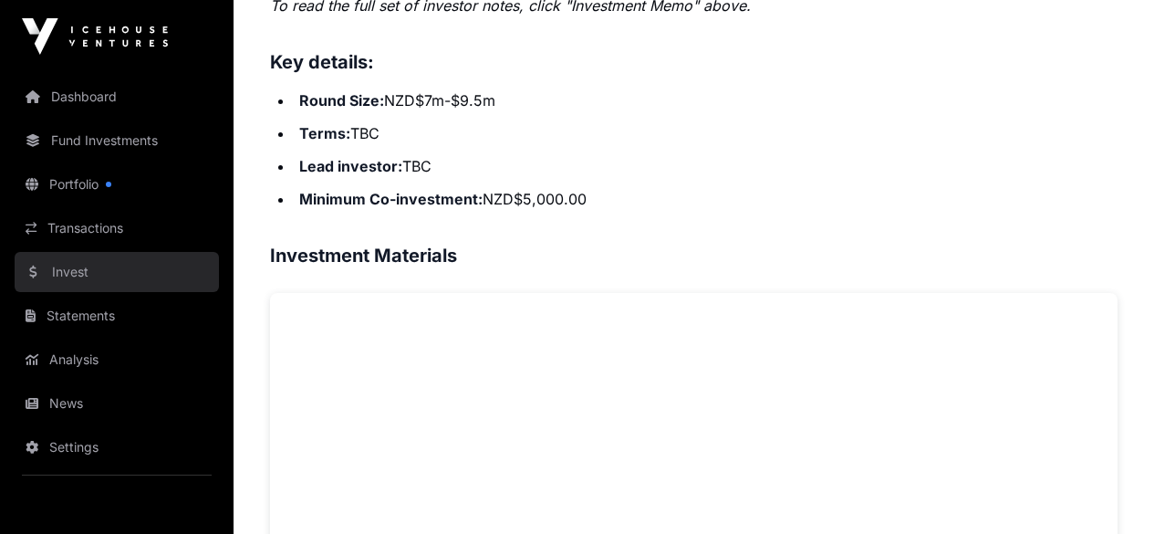
click at [57, 265] on link "Invest" at bounding box center [117, 272] width 204 height 40
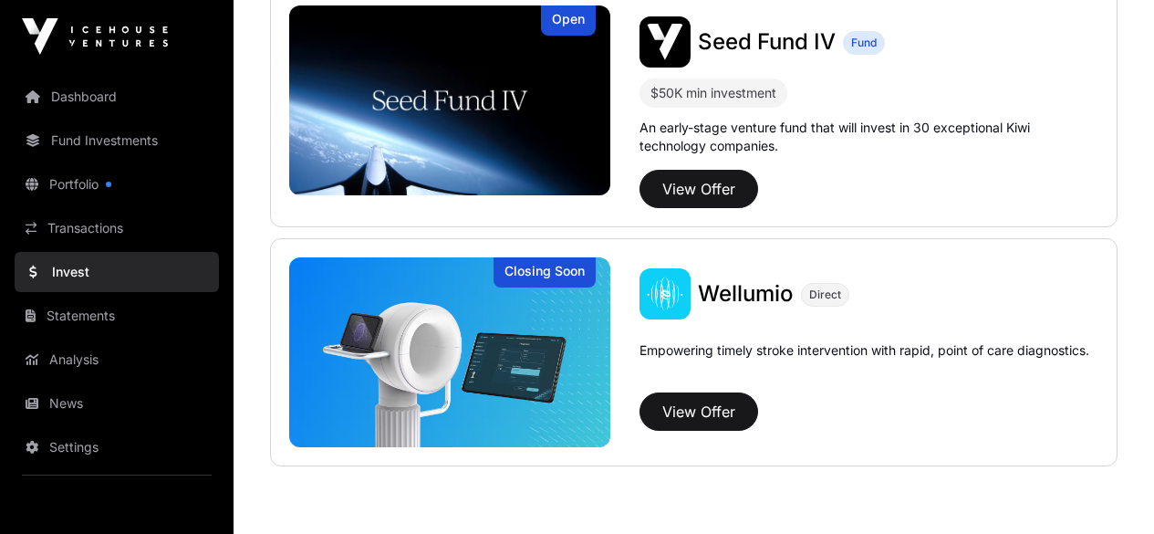
scroll to position [504, 0]
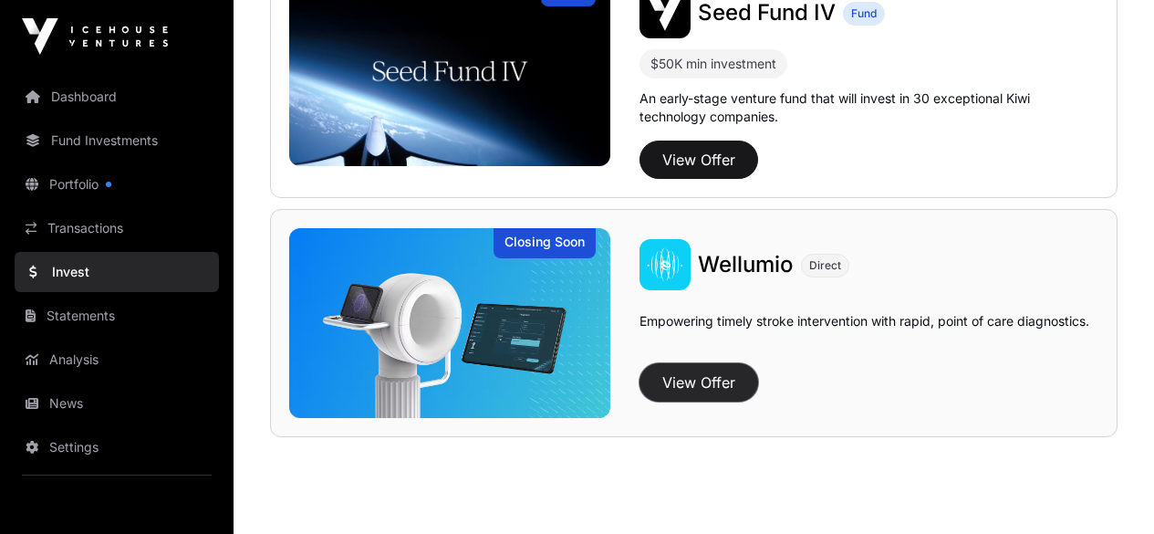
click at [701, 394] on button "View Offer" at bounding box center [698, 382] width 119 height 38
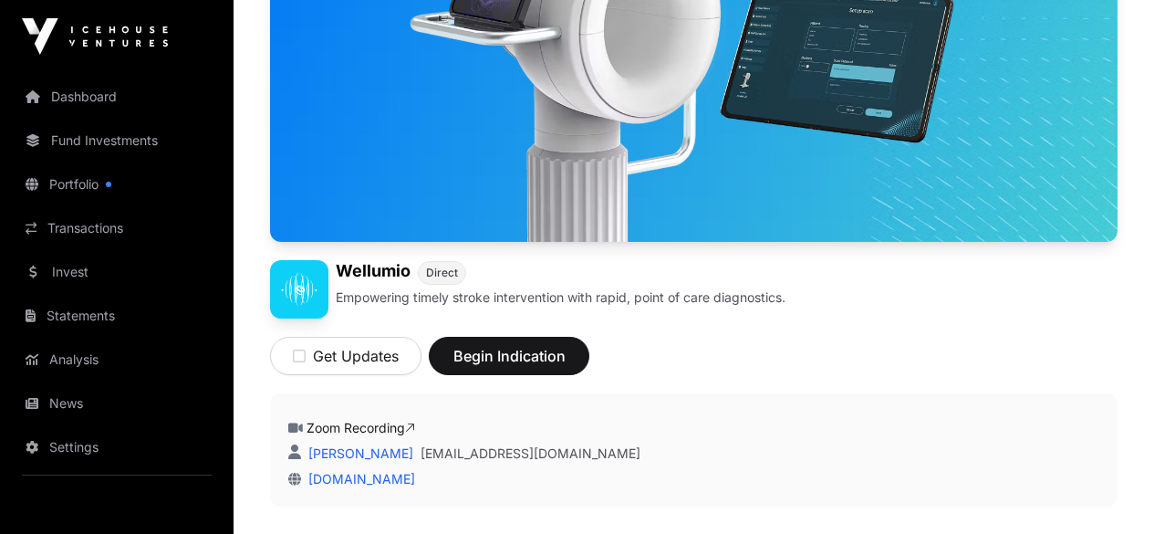
scroll to position [329, 0]
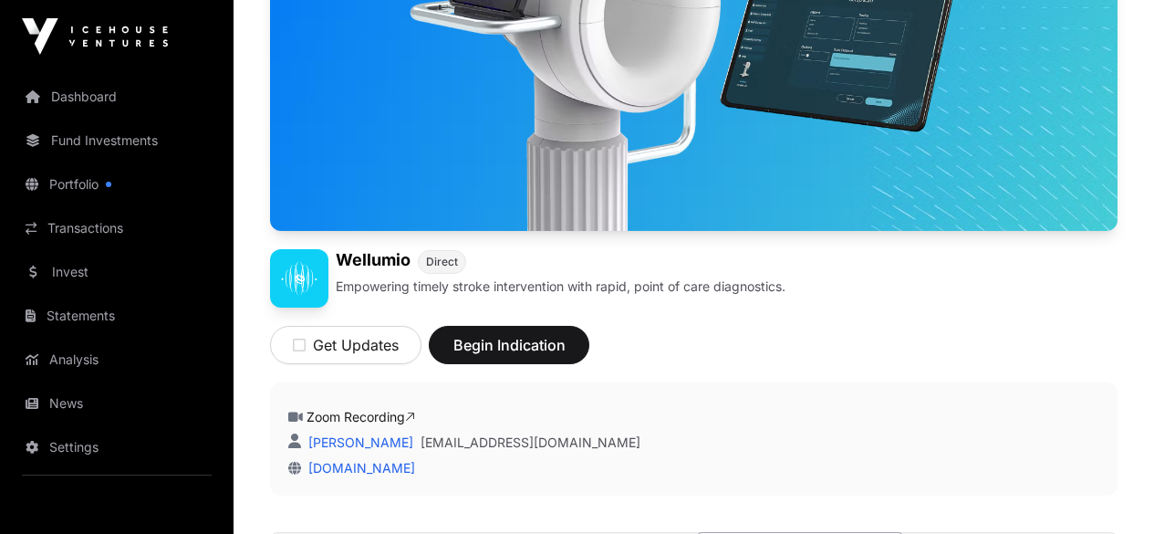
scroll to position [348, 0]
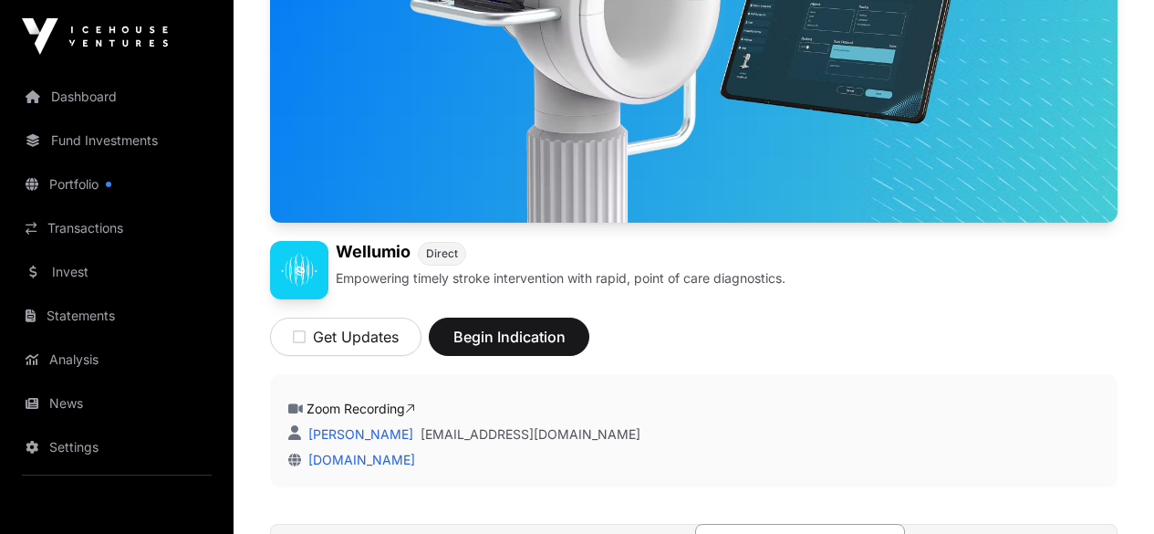
click at [984, 525] on link "Investment Summary" at bounding box center [1012, 543] width 209 height 36
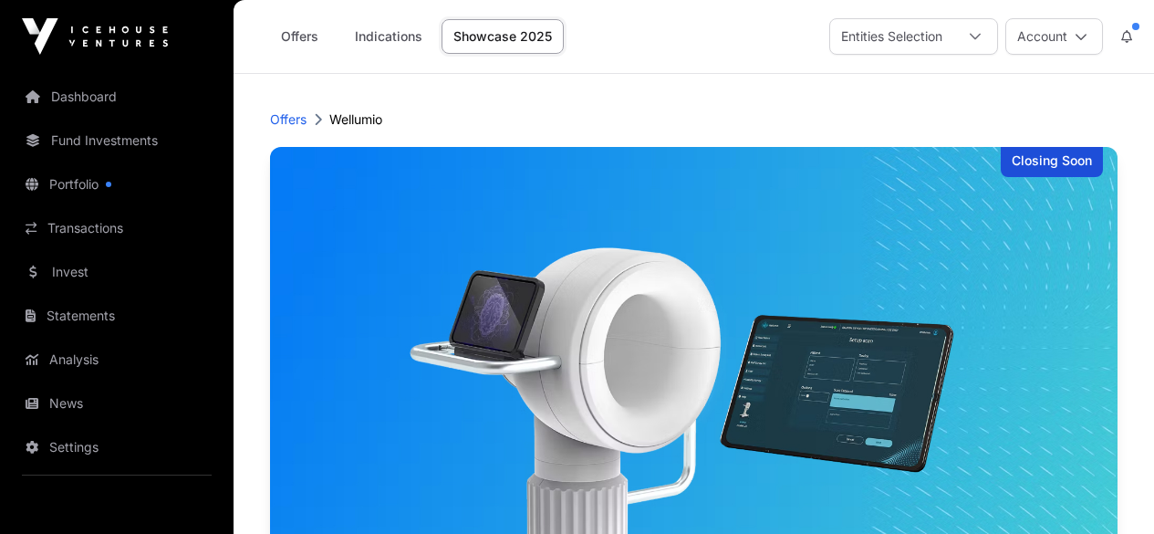
click at [514, 41] on link "Showcase 2025" at bounding box center [503, 36] width 122 height 35
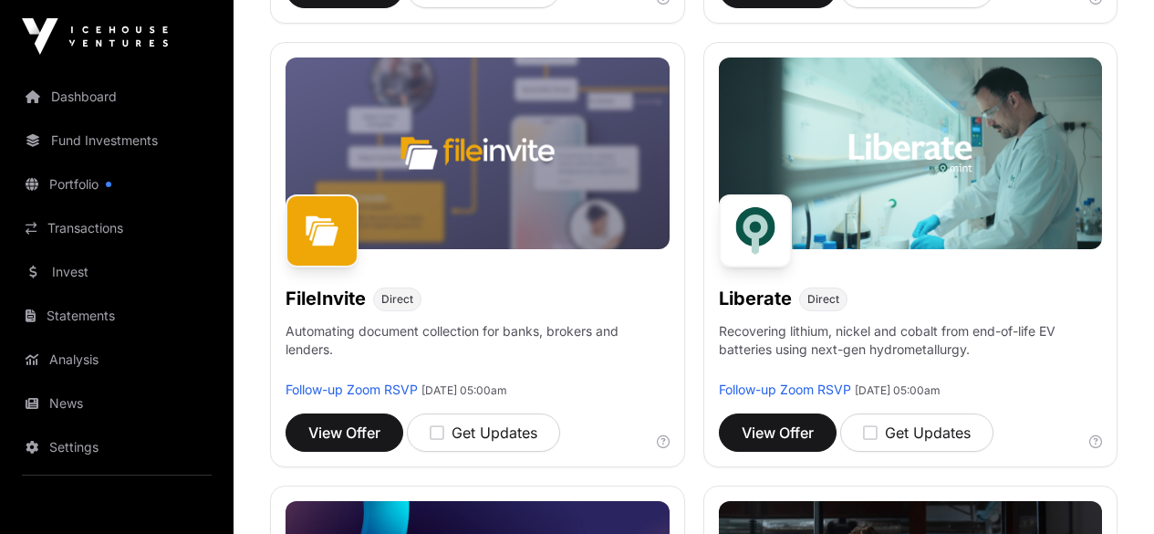
scroll to position [1132, 0]
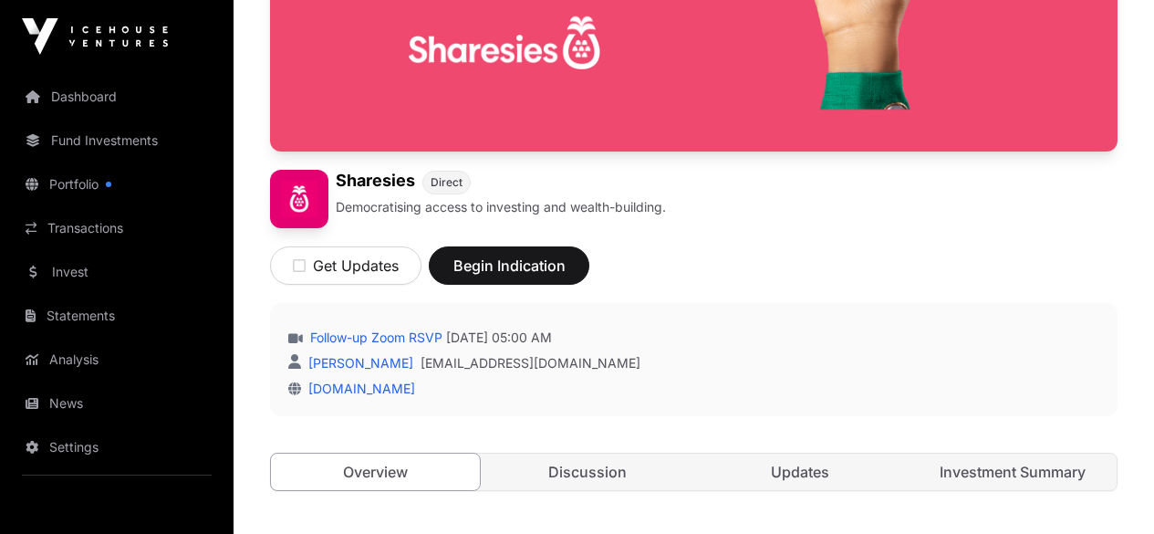
scroll to position [432, 0]
click at [611, 453] on link "Discussion" at bounding box center [587, 471] width 209 height 36
click at [592, 453] on link "Discussion" at bounding box center [587, 471] width 209 height 36
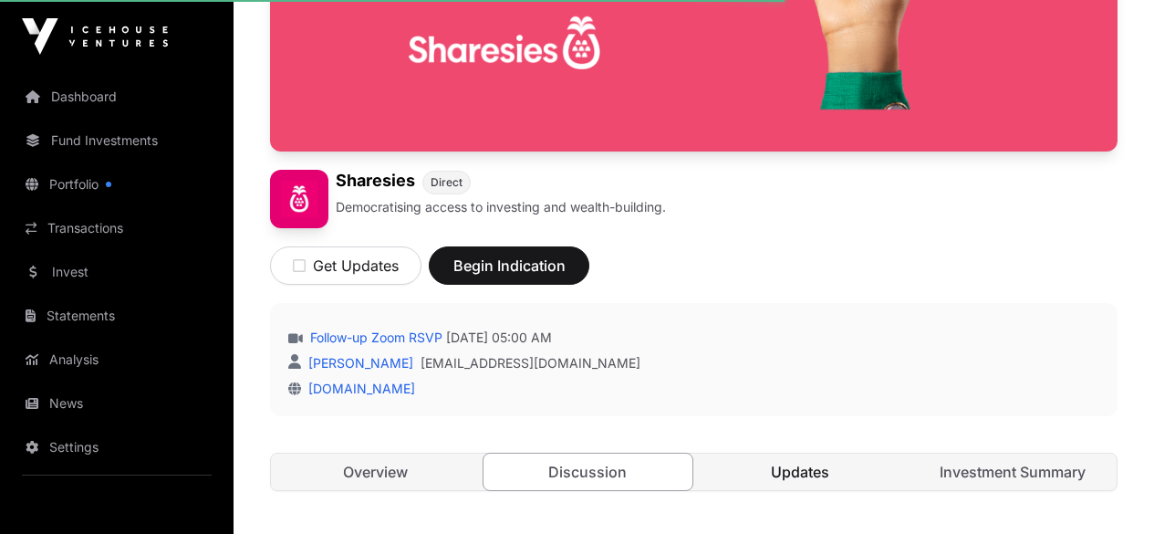
click at [811, 453] on link "Updates" at bounding box center [800, 471] width 209 height 36
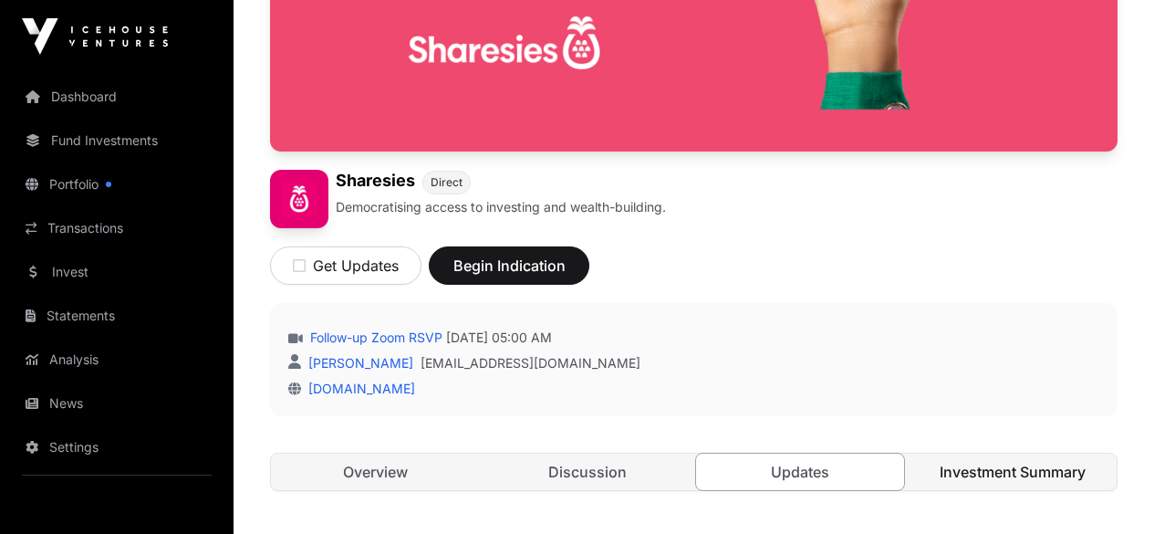
click at [1028, 453] on link "Investment Summary" at bounding box center [1012, 471] width 209 height 36
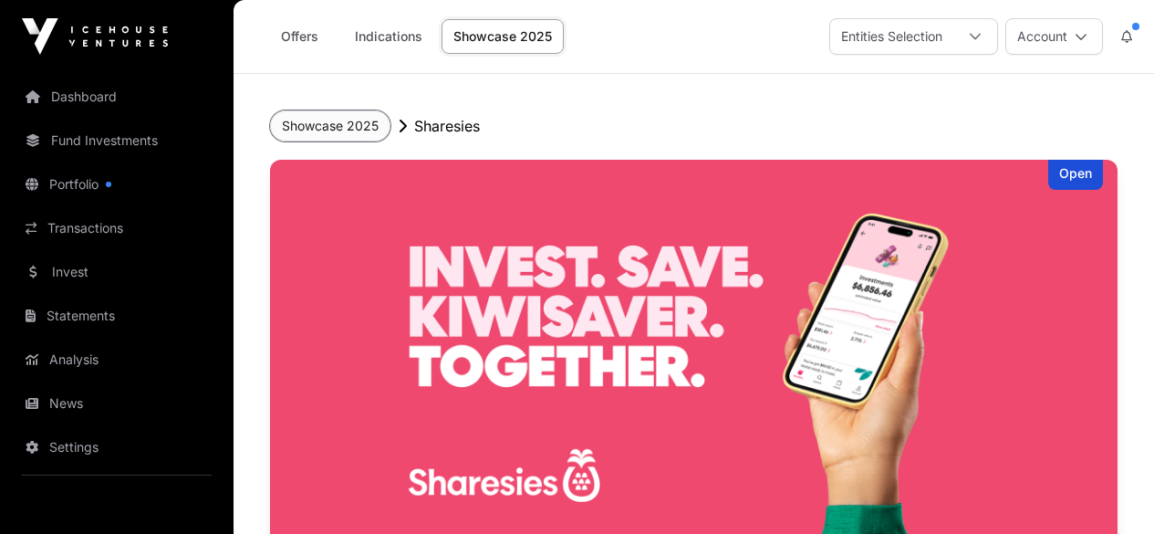
click at [348, 129] on button "Showcase 2025" at bounding box center [330, 125] width 120 height 31
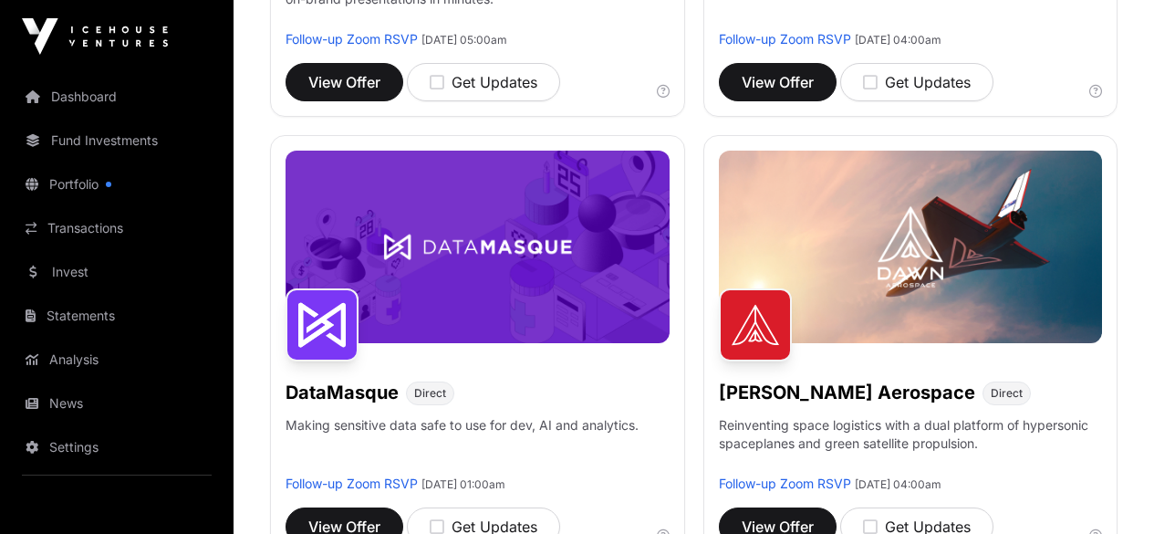
scroll to position [598, 0]
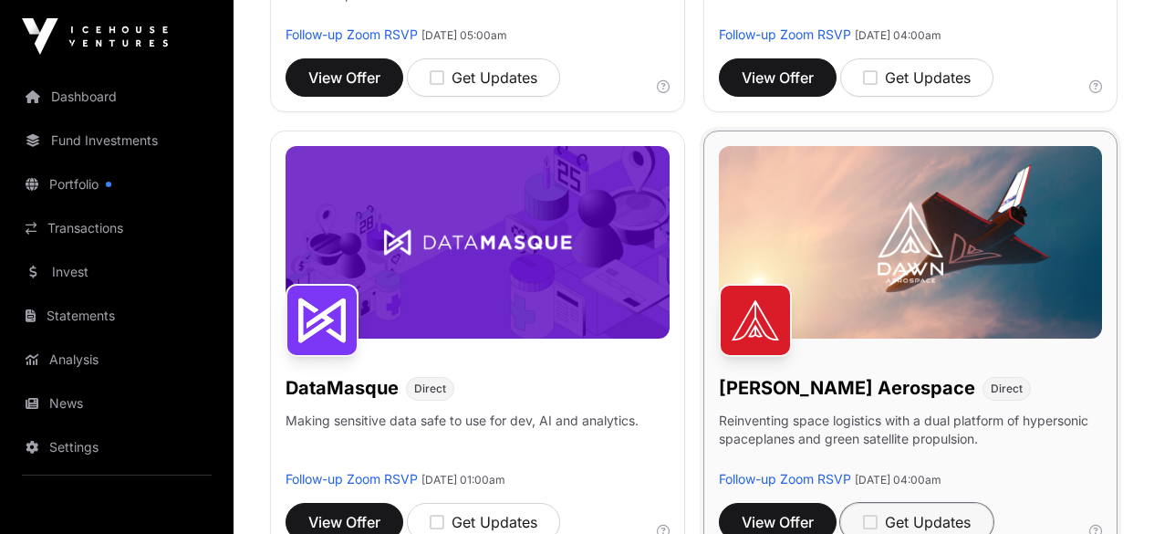
click at [840, 512] on button "Get Updates" at bounding box center [916, 522] width 153 height 38
click at [719, 250] on img at bounding box center [911, 242] width 384 height 192
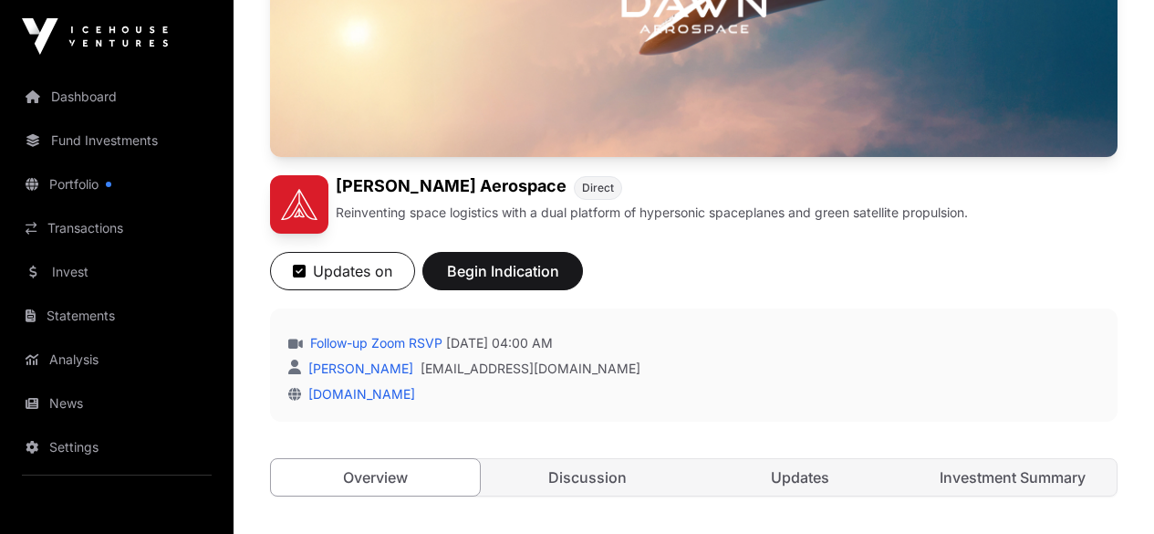
scroll to position [425, 0]
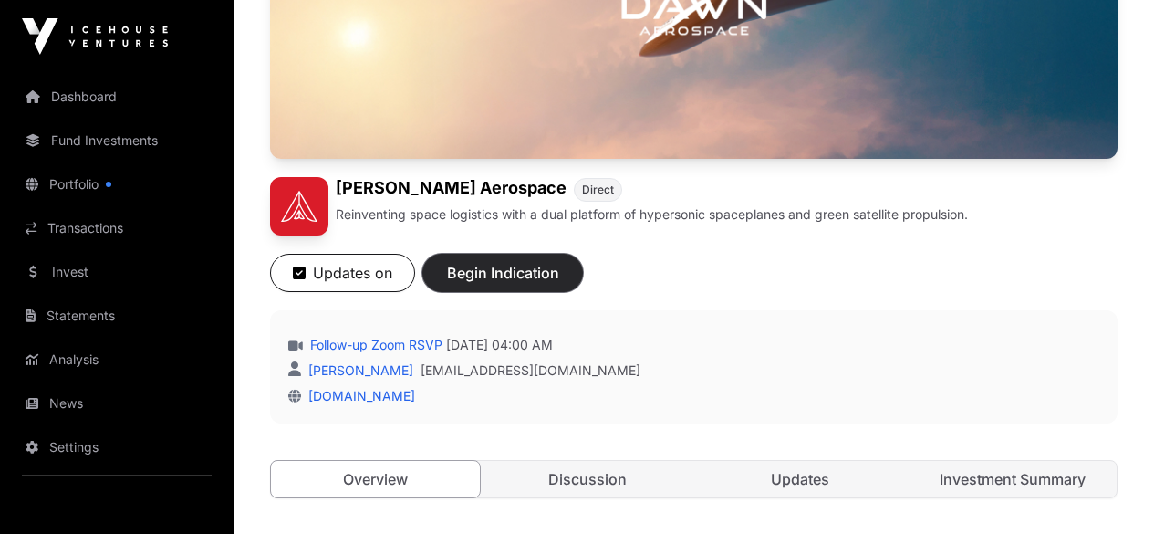
click at [560, 262] on span "Begin Indication" at bounding box center [502, 273] width 115 height 22
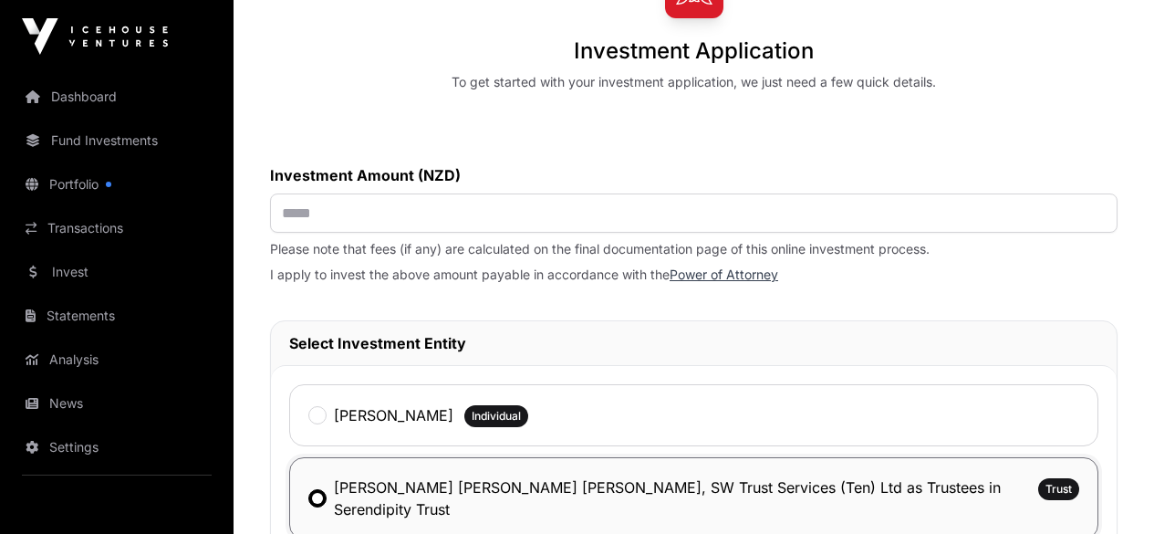
scroll to position [223, 0]
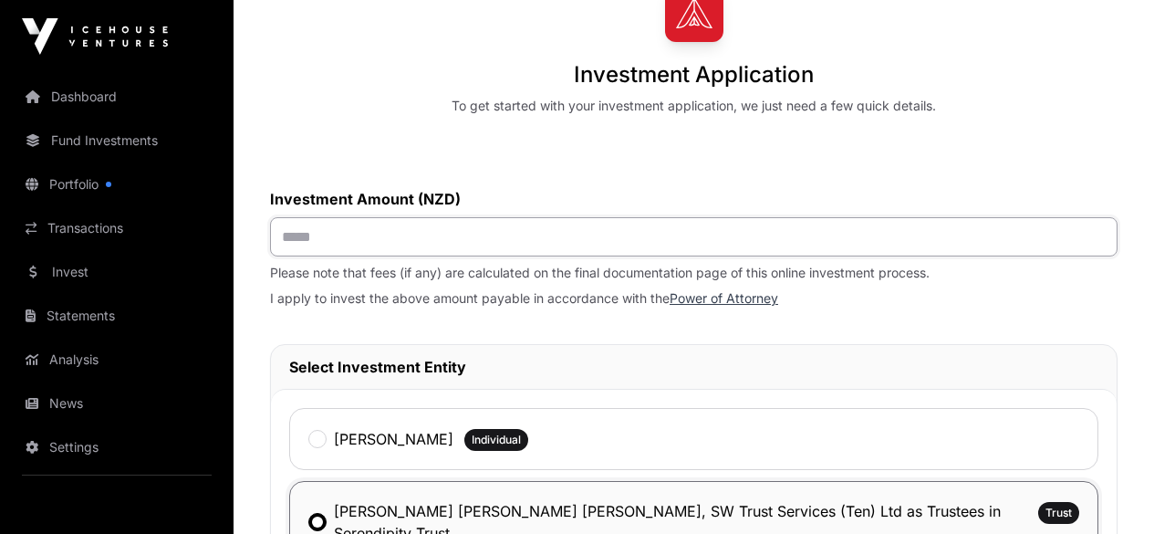
click at [509, 217] on input "text" at bounding box center [693, 236] width 847 height 39
type input "*******"
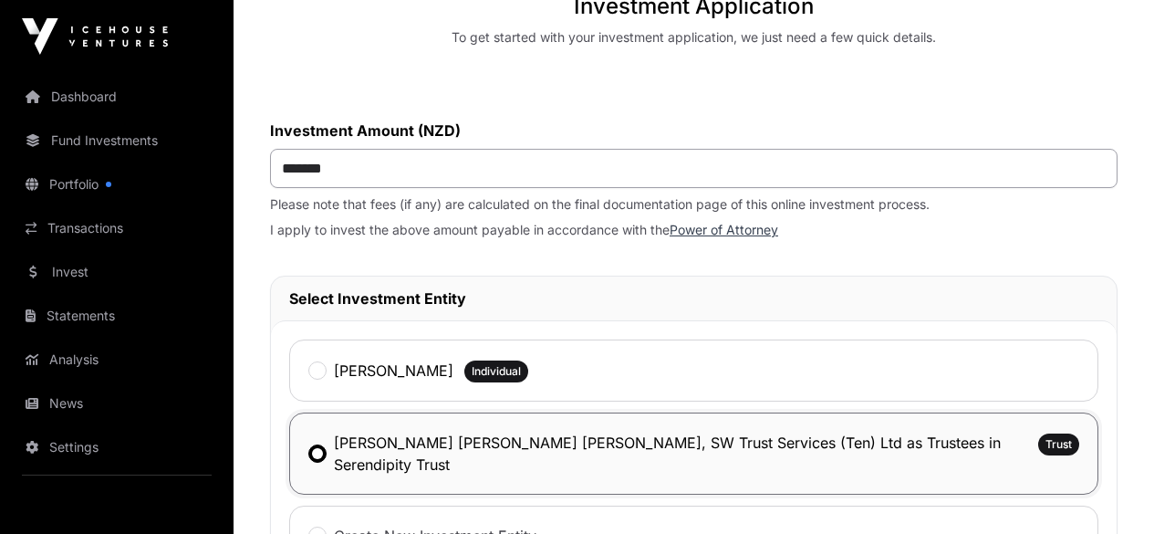
scroll to position [1046, 0]
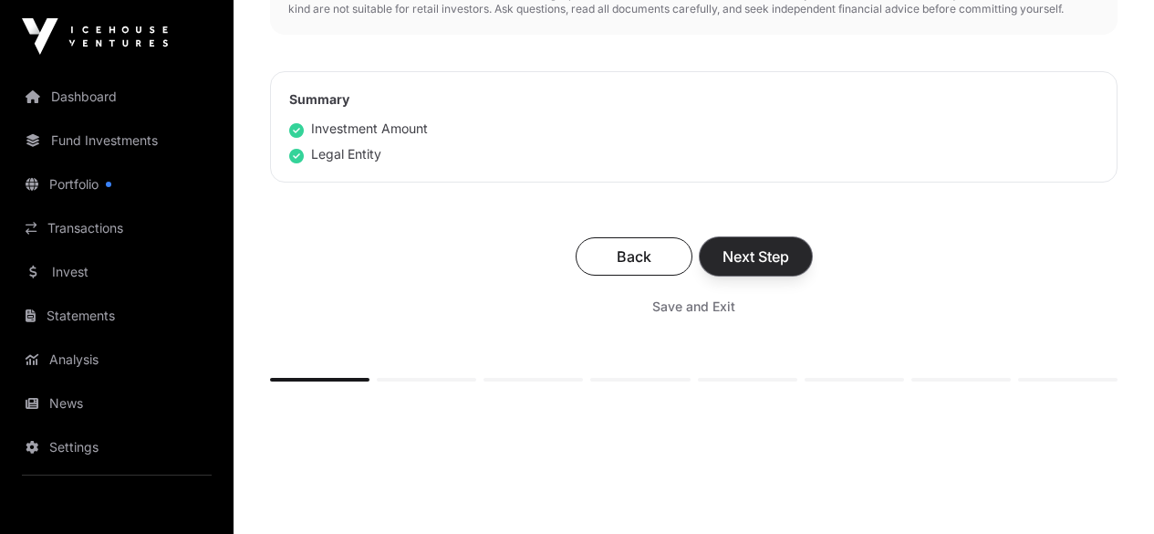
click at [812, 275] on button "Next Step" at bounding box center [756, 256] width 112 height 38
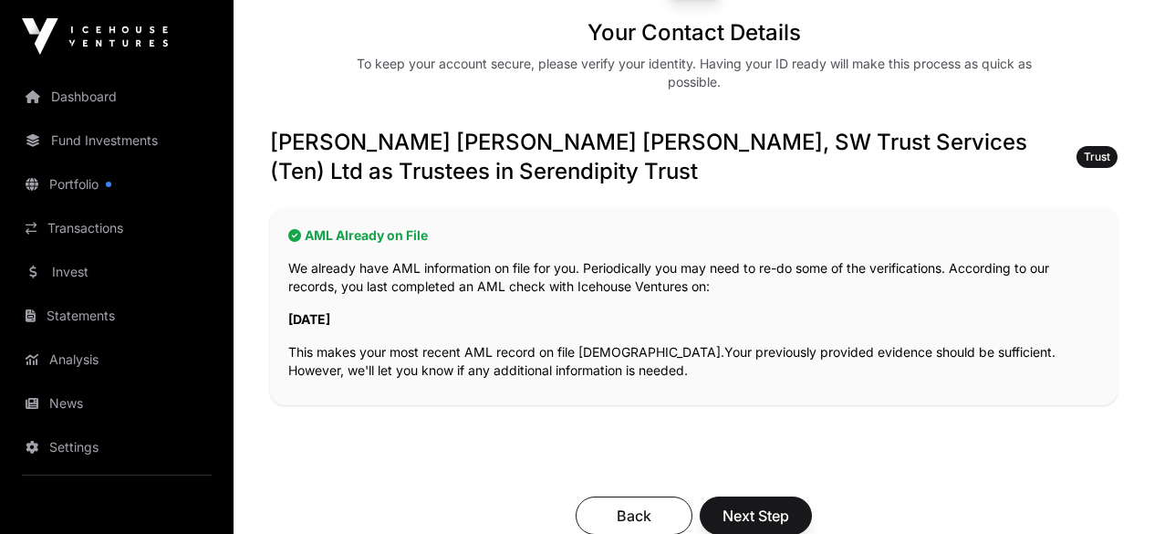
scroll to position [265, 0]
click at [789, 504] on span "Next Step" at bounding box center [755, 515] width 67 height 22
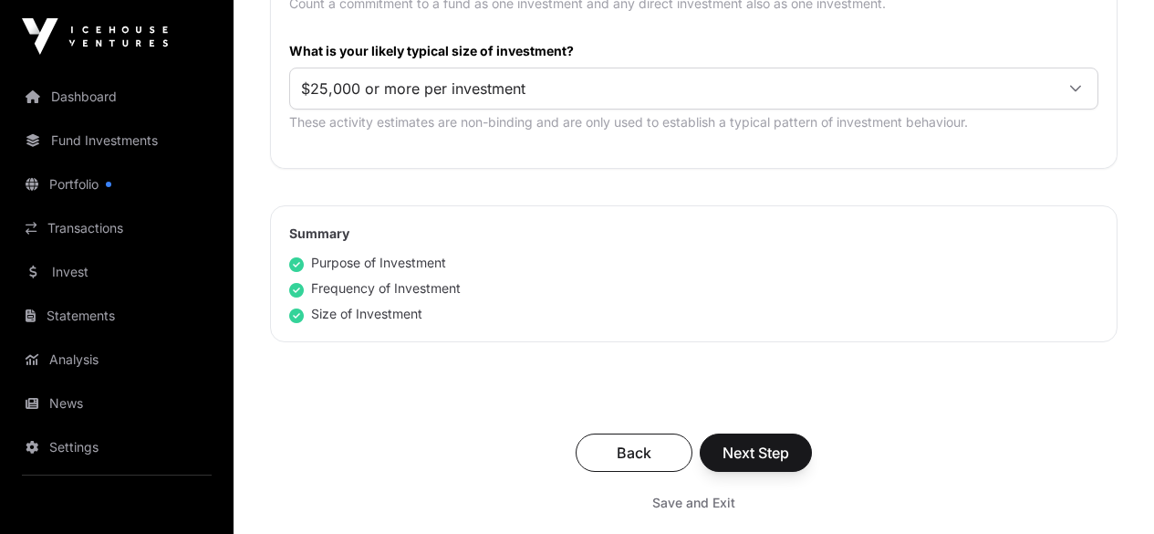
scroll to position [1169, 0]
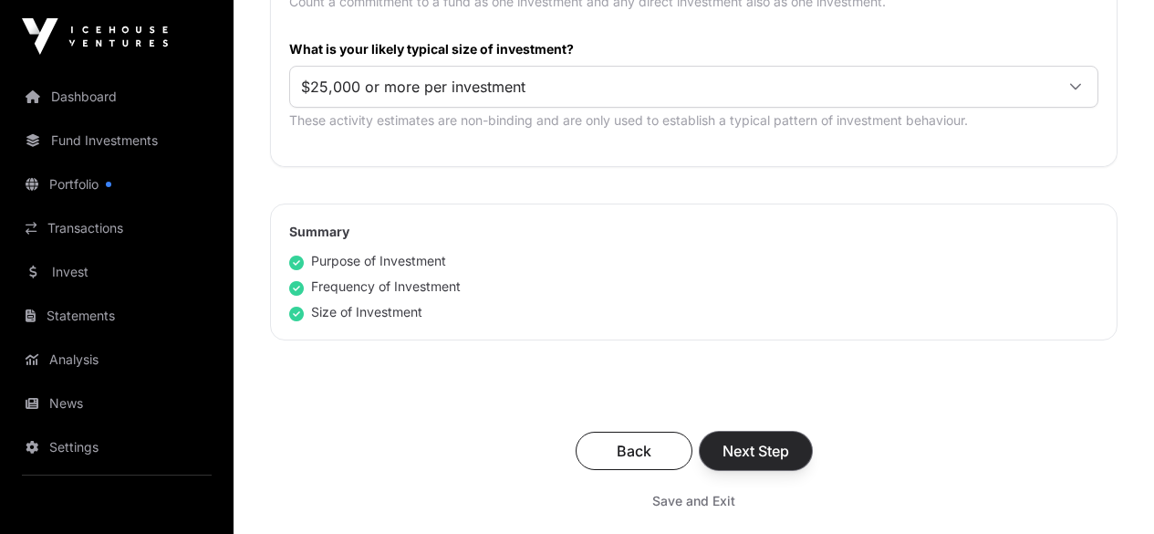
click at [789, 440] on span "Next Step" at bounding box center [755, 451] width 67 height 22
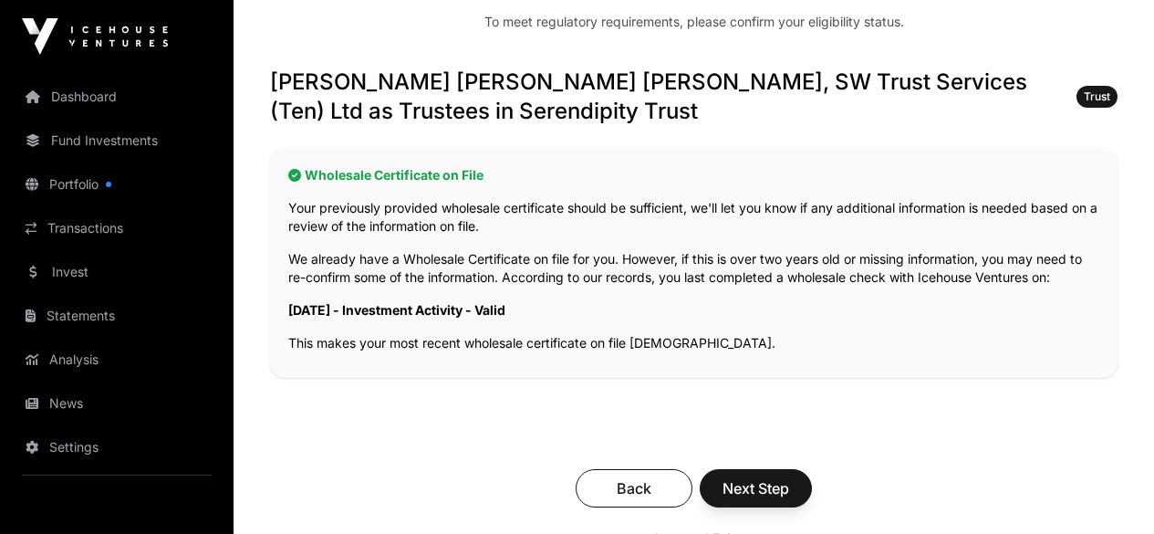
scroll to position [307, 0]
click at [627, 148] on div "Wholesale Certificate on File Your previously provided wholesale certificate sh…" at bounding box center [693, 263] width 847 height 230
click at [789, 477] on span "Next Step" at bounding box center [755, 488] width 67 height 22
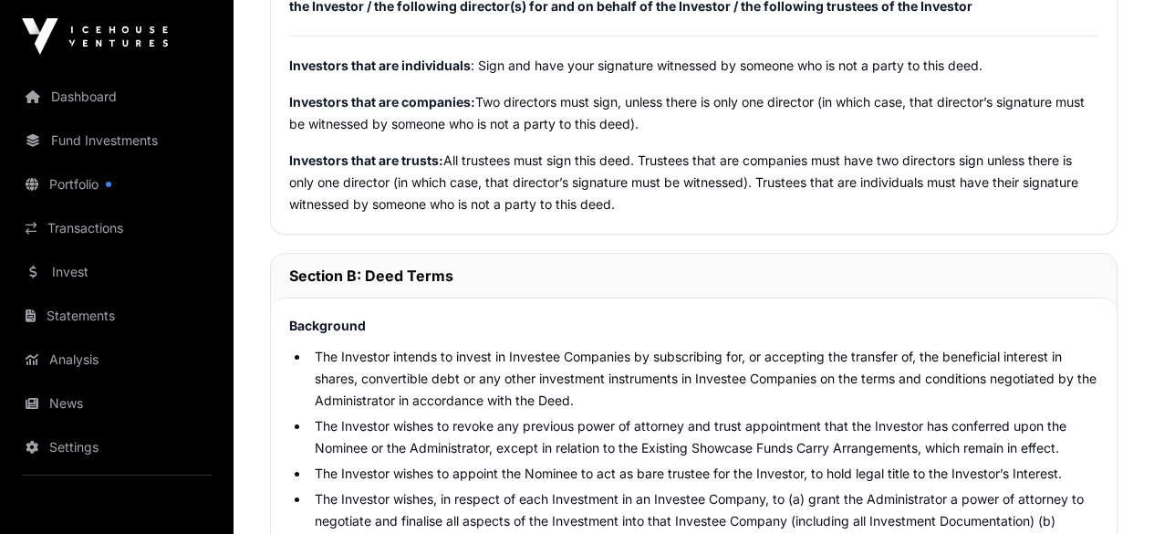
scroll to position [2111, 0]
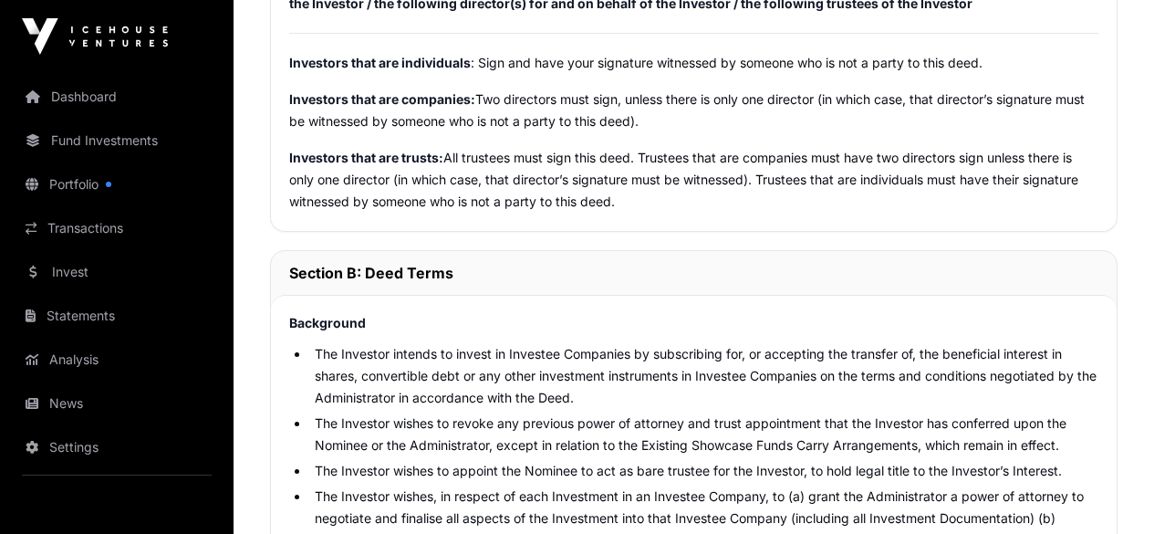
click at [756, 15] on p "the Investor / the following director(s) for and on behalf of the Investor / th…" at bounding box center [693, 4] width 809 height 22
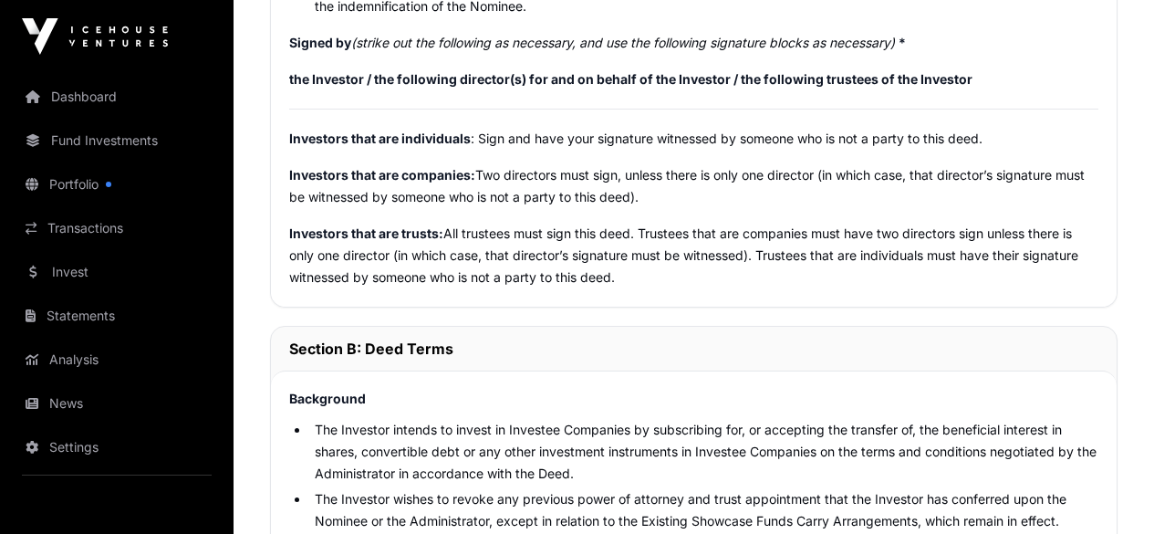
scroll to position [2042, 0]
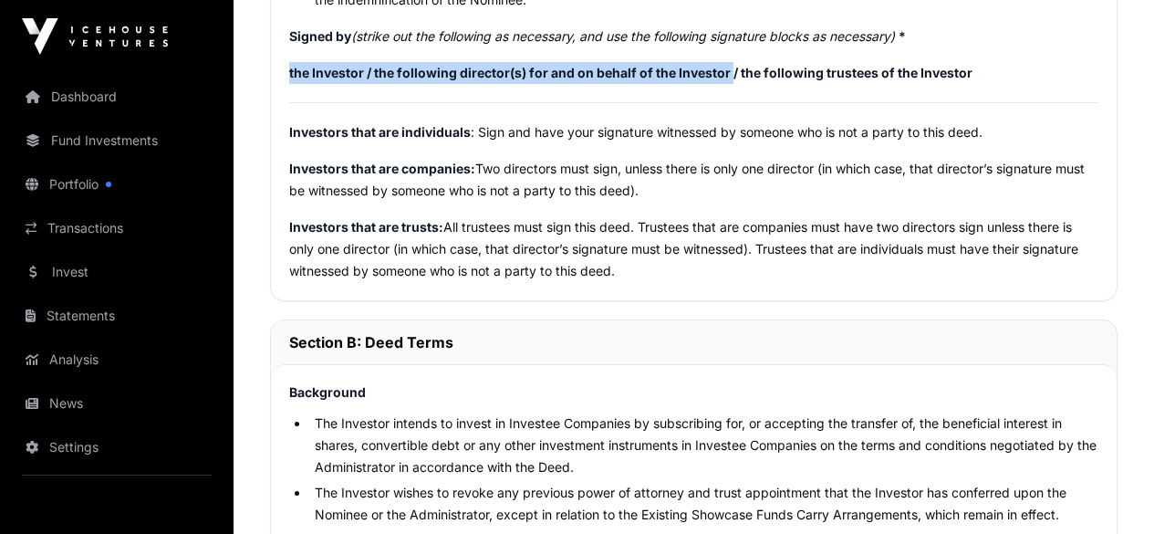
drag, startPoint x: 936, startPoint y: 411, endPoint x: 496, endPoint y: 407, distance: 439.7
click at [496, 80] on strong "the Investor / the following director(s) for and on behalf of the Investor / th…" at bounding box center [630, 73] width 683 height 16
click at [585, 80] on strong "the Investor / the following director(s) for and on behalf of the Investor / th…" at bounding box center [630, 73] width 683 height 16
drag, startPoint x: 491, startPoint y: 411, endPoint x: 931, endPoint y: 400, distance: 440.8
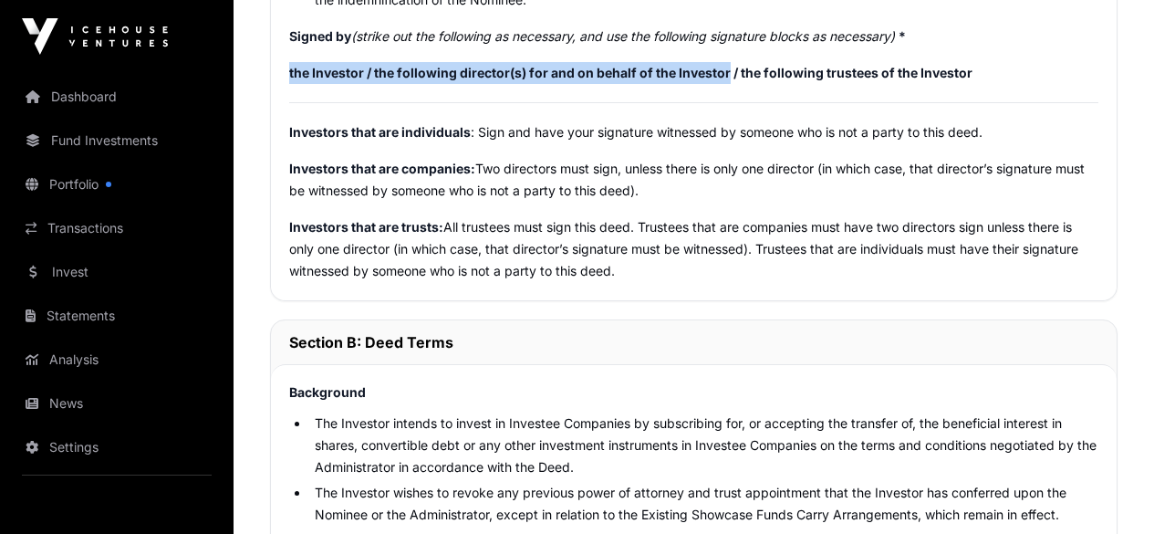
click at [910, 80] on strong "the Investor / the following director(s) for and on behalf of the Investor / th…" at bounding box center [630, 73] width 683 height 16
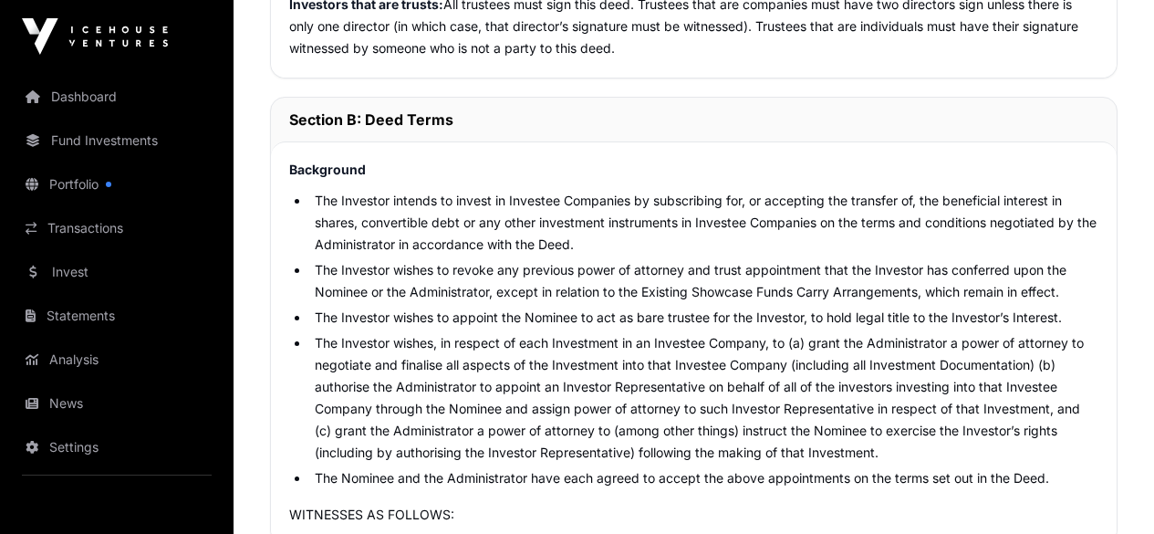
scroll to position [2264, 0]
drag, startPoint x: 933, startPoint y: 189, endPoint x: 491, endPoint y: 189, distance: 442.4
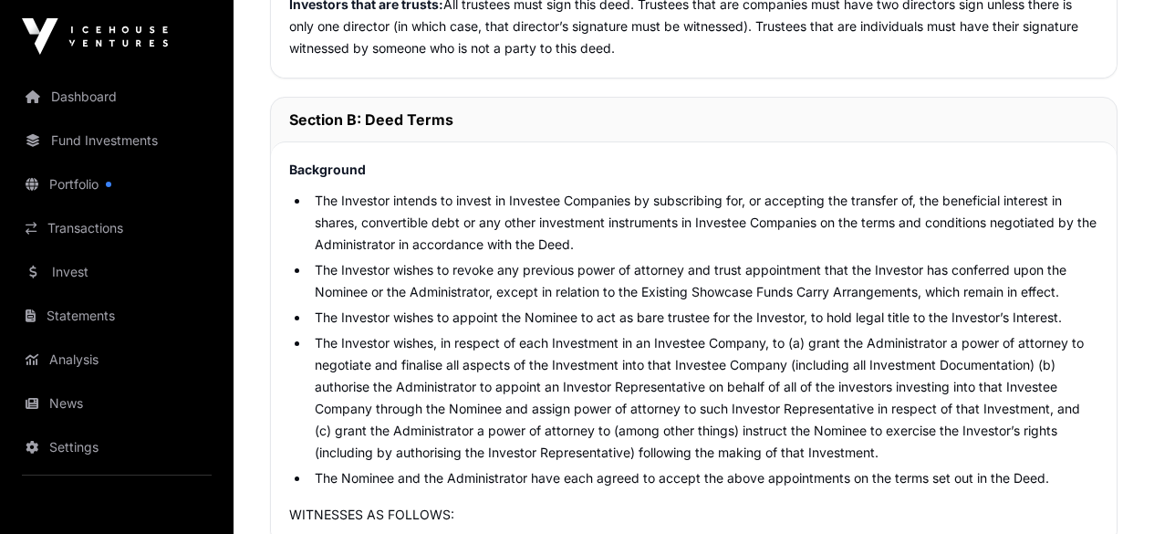
drag, startPoint x: 497, startPoint y: 180, endPoint x: 930, endPoint y: 192, distance: 433.5
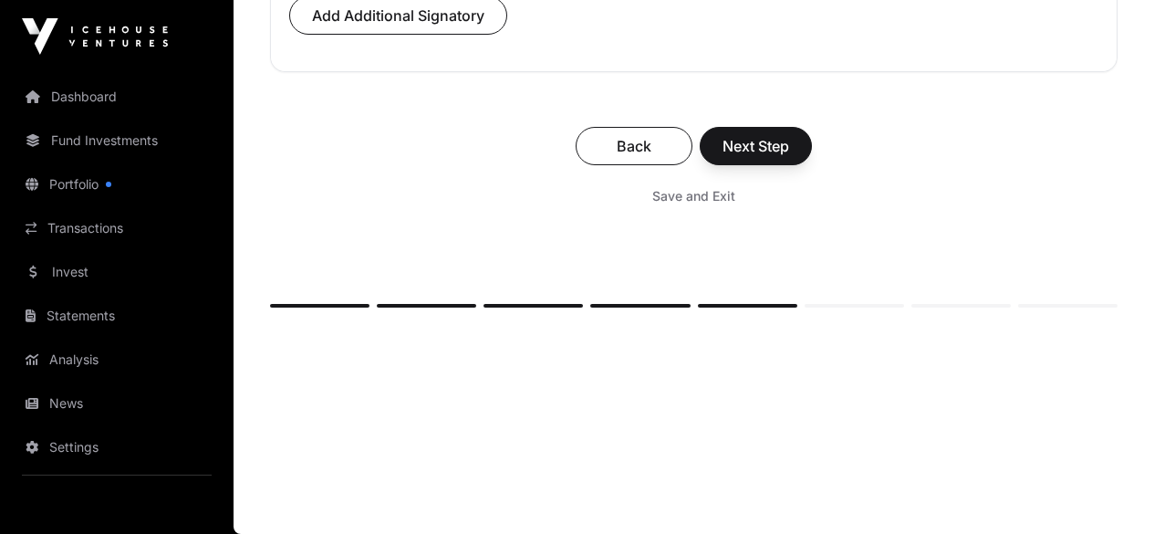
scroll to position [14134, 0]
type input "***"
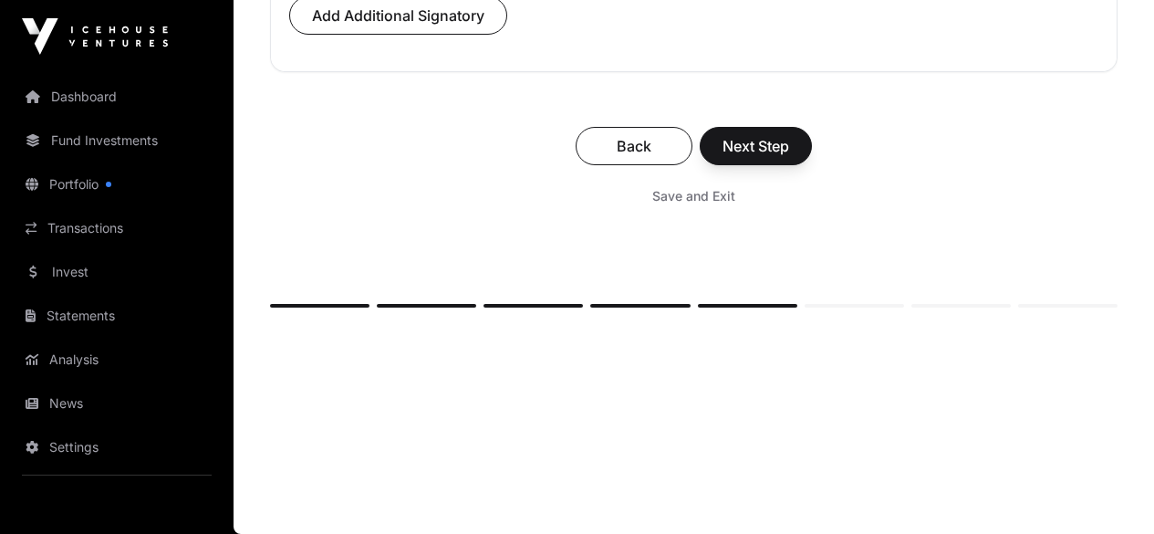
type input "**********"
drag, startPoint x: 844, startPoint y: 413, endPoint x: 755, endPoint y: 414, distance: 88.5
type input "*****"
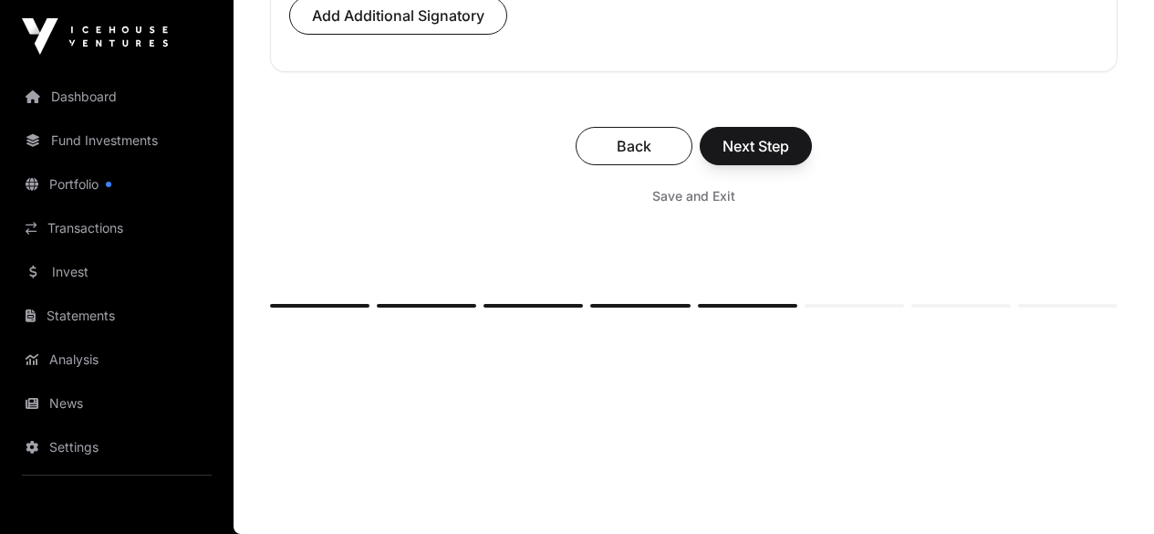
type input "******"
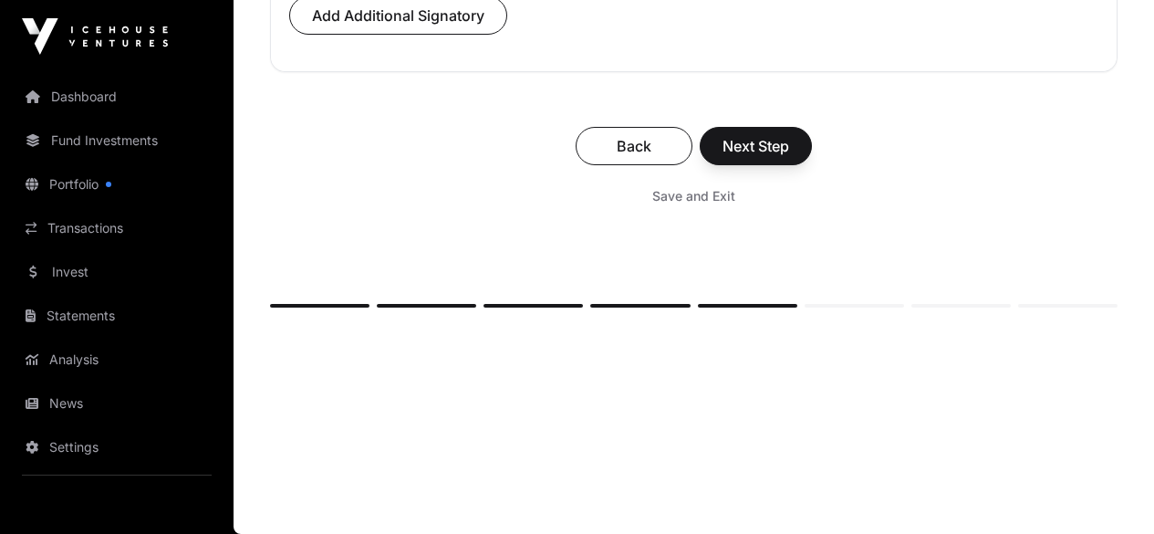
type input "**********"
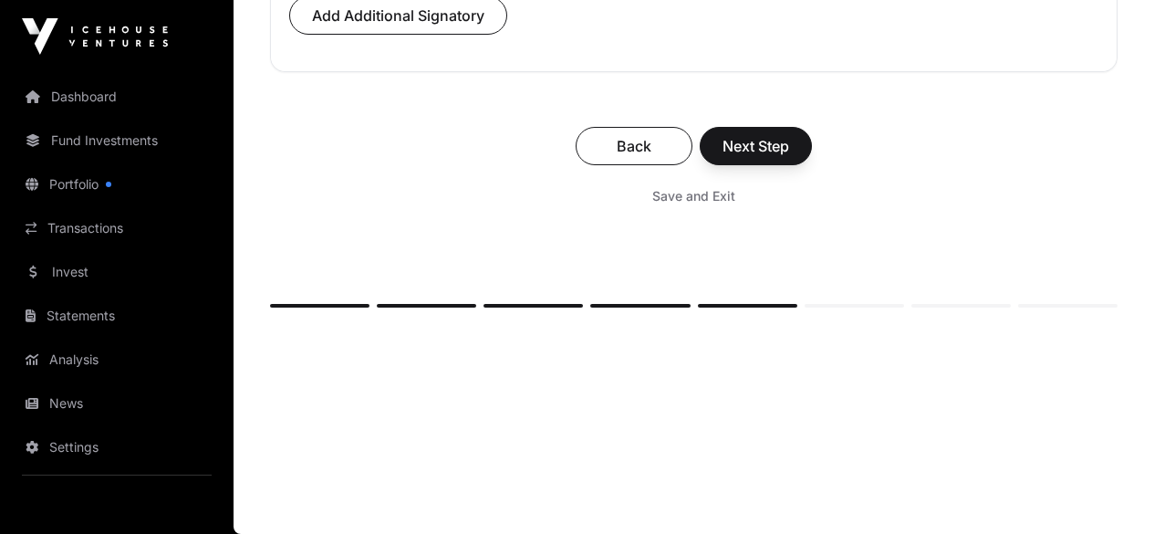
click at [771, 53] on p "Add Additional Signatory" at bounding box center [693, 24] width 809 height 57
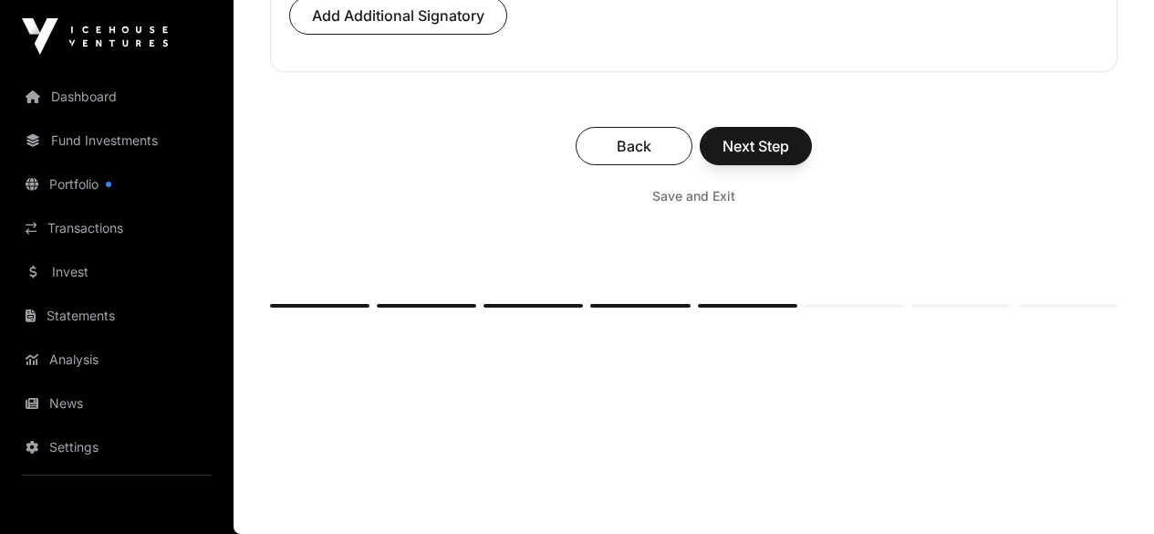
type input "**********"
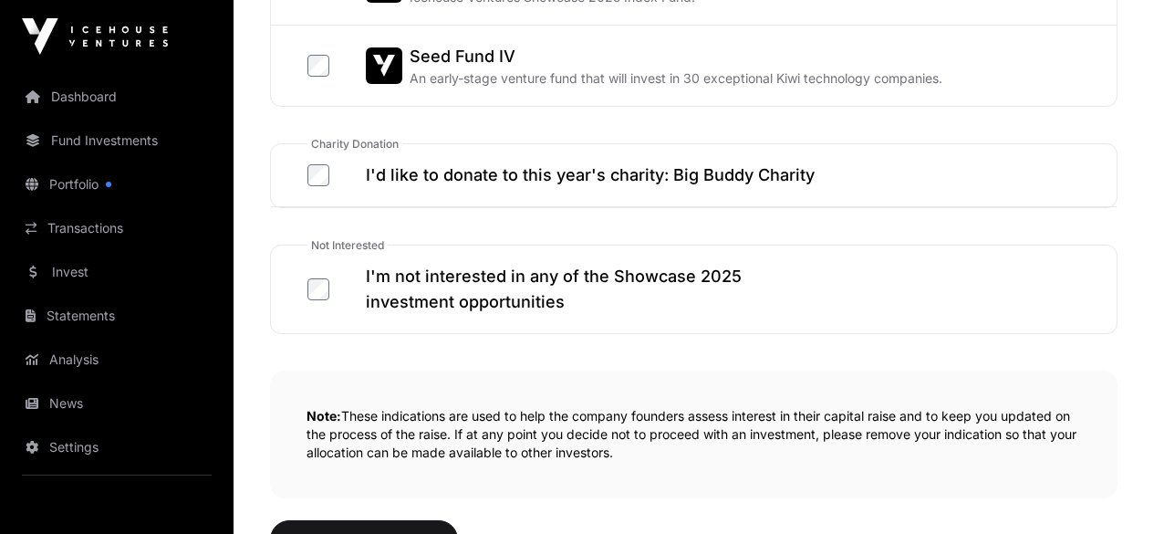
scroll to position [1339, 0]
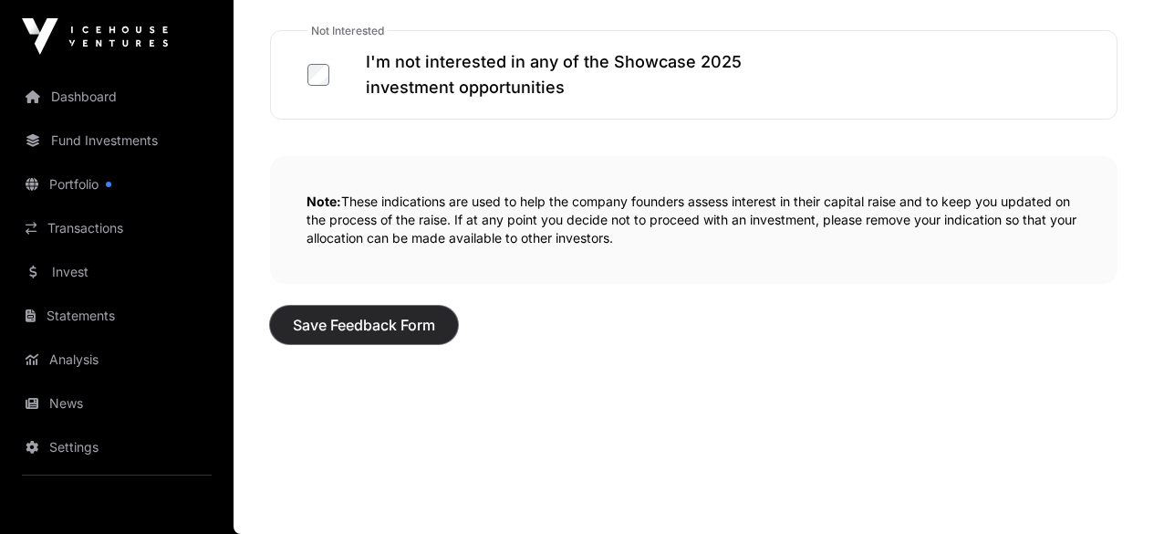
click at [407, 334] on span "Save Feedback Form" at bounding box center [364, 325] width 142 height 22
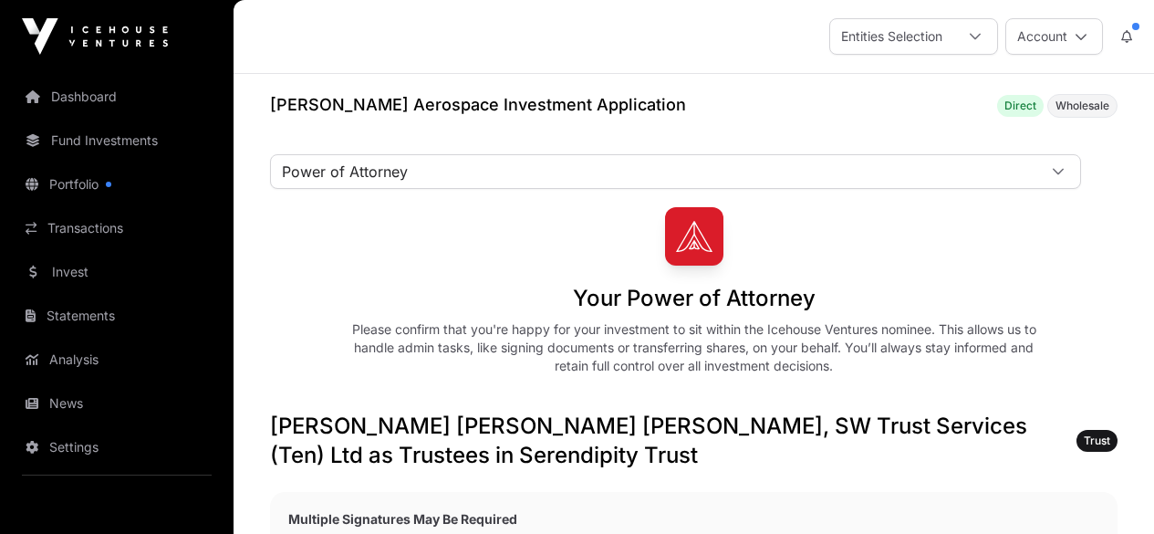
scroll to position [14564, 0]
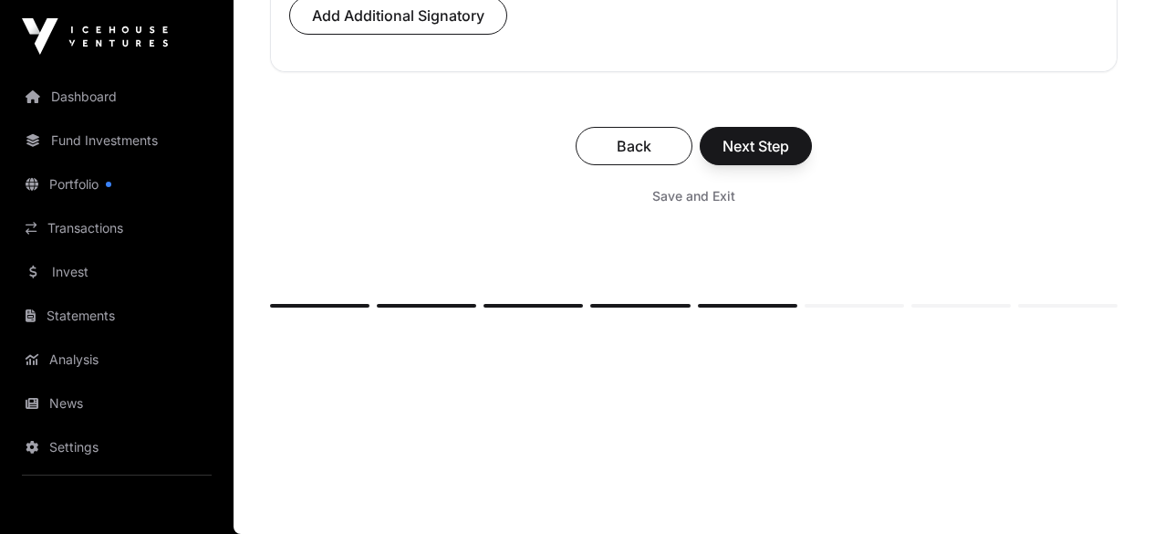
type input "*"
type input "**********"
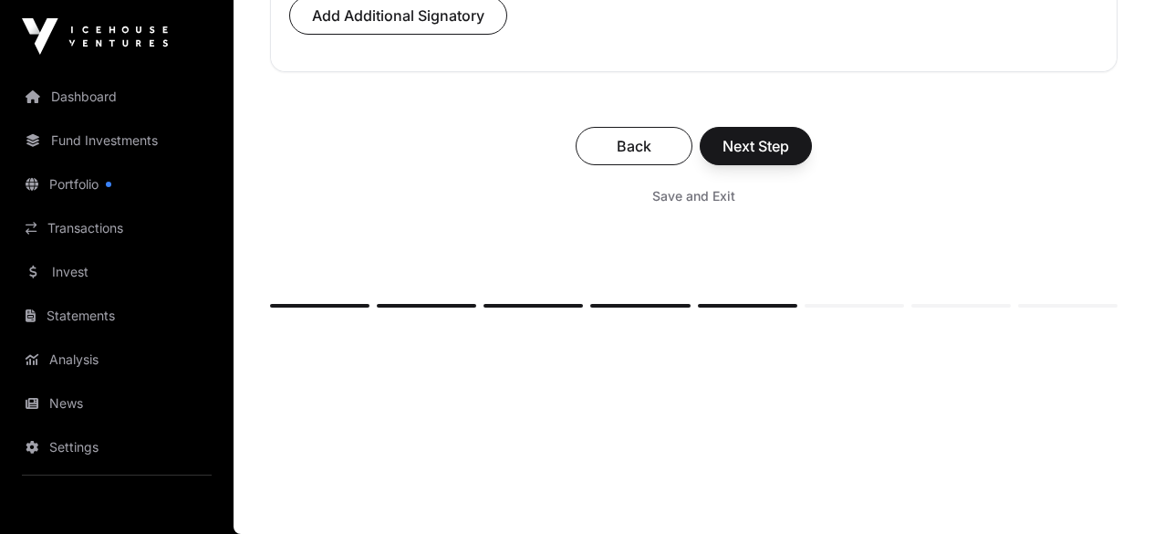
type input "***"
click at [484, 26] on span "Add Additional Signatory" at bounding box center [398, 16] width 172 height 22
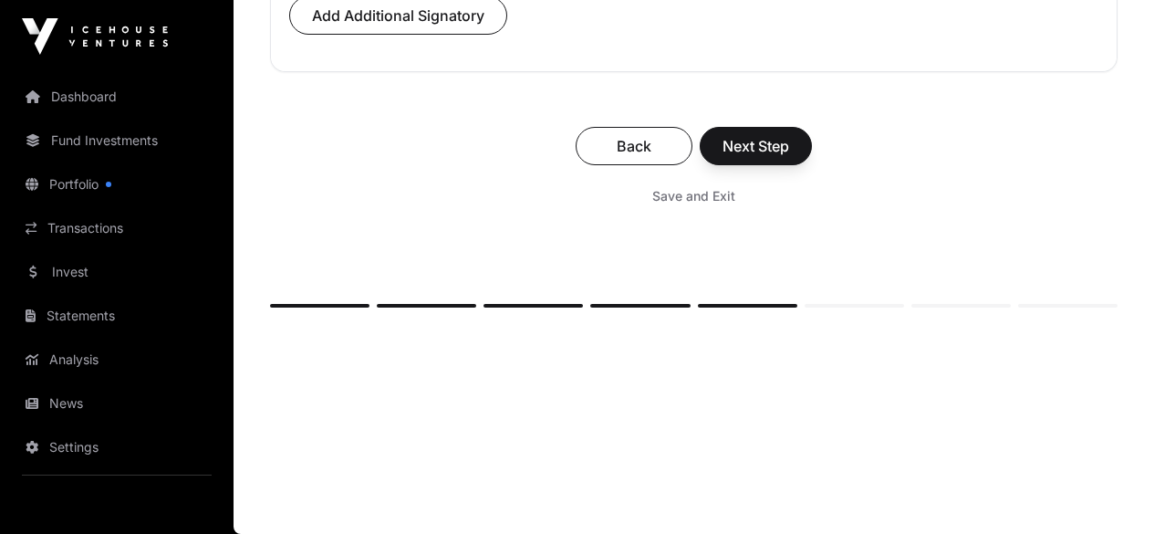
paste input "**********"
type input "**********"
type input "*"
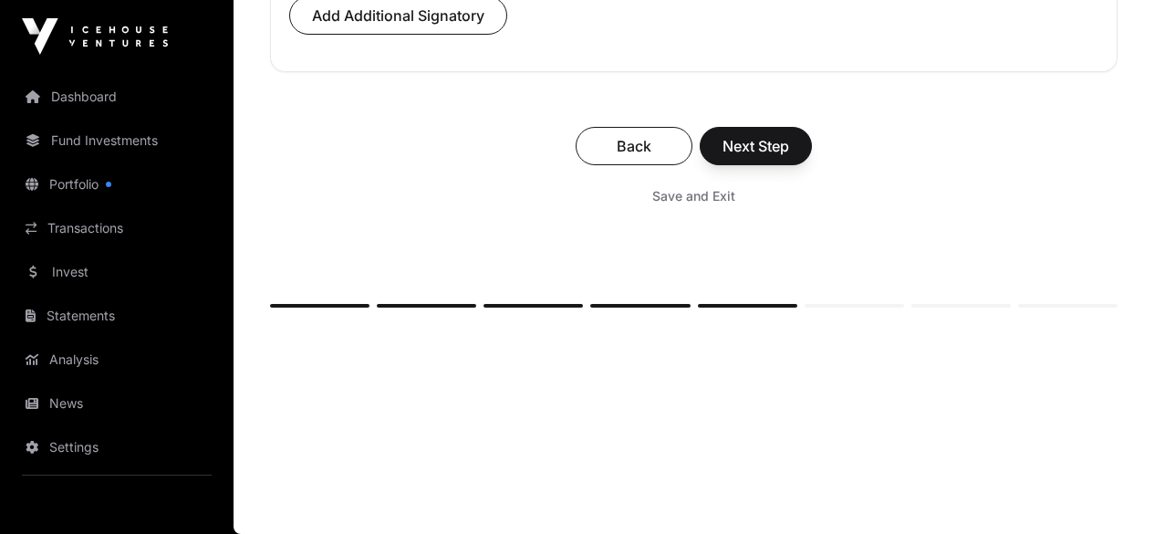
scroll to position [15090, 0]
type input "**********"
click at [789, 157] on span "Next Step" at bounding box center [755, 146] width 67 height 22
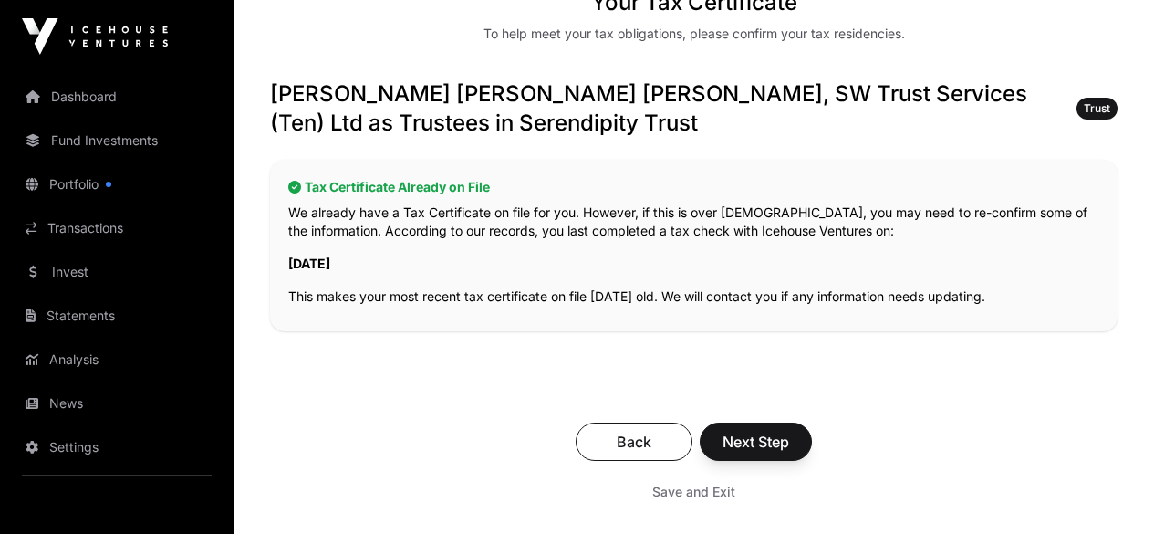
scroll to position [311, 0]
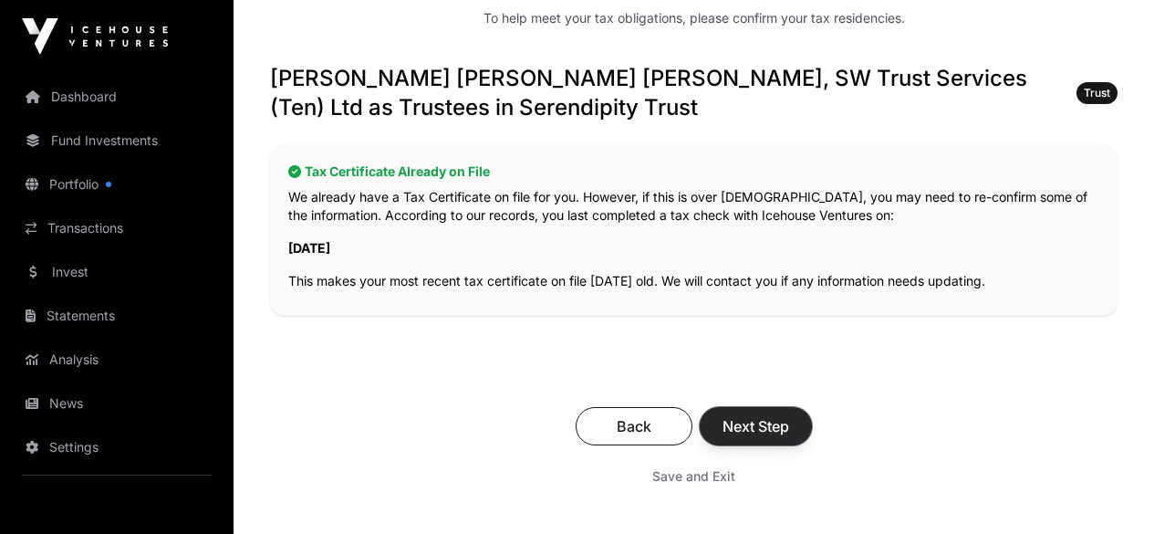
click at [789, 416] on span "Next Step" at bounding box center [755, 426] width 67 height 22
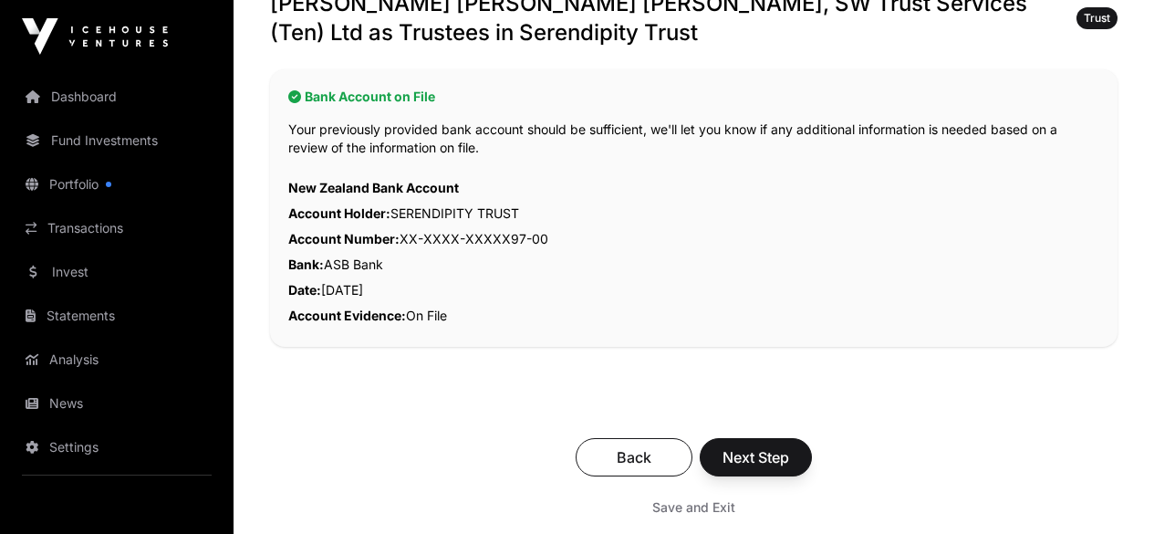
scroll to position [408, 0]
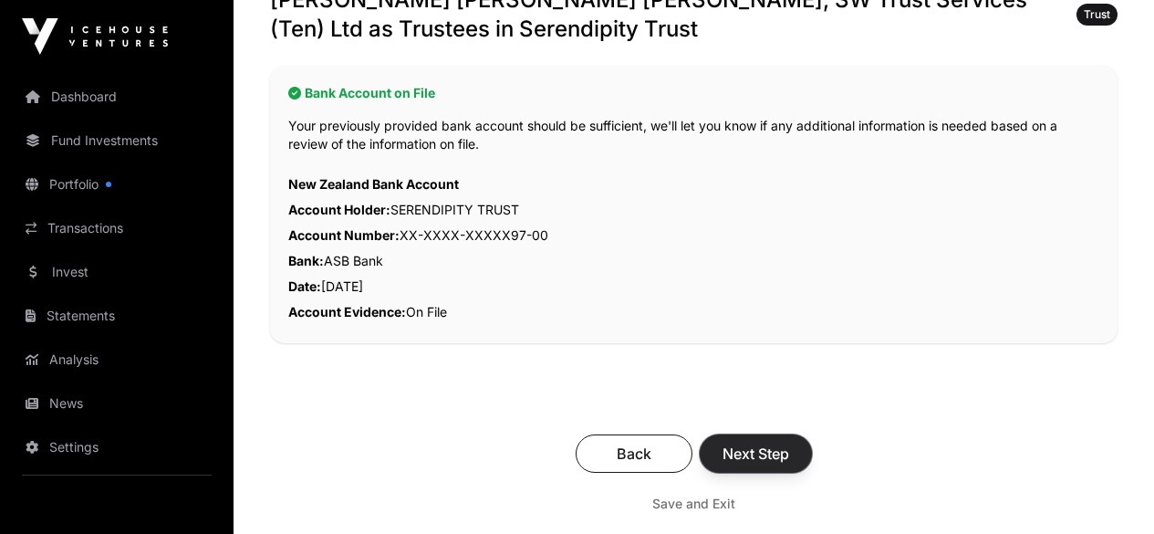
click at [789, 442] on span "Next Step" at bounding box center [755, 453] width 67 height 22
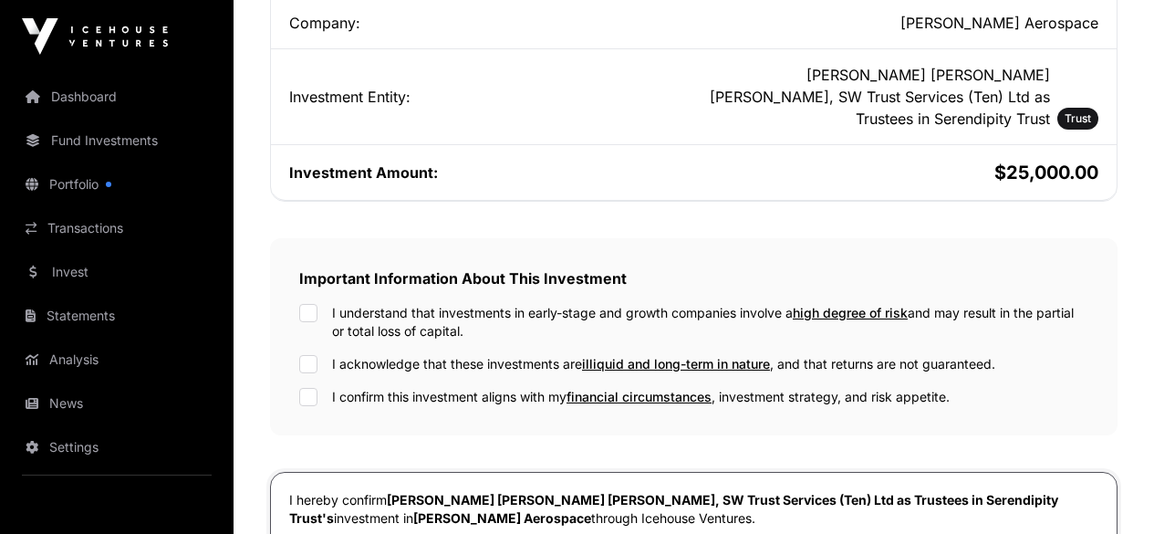
scroll to position [493, 0]
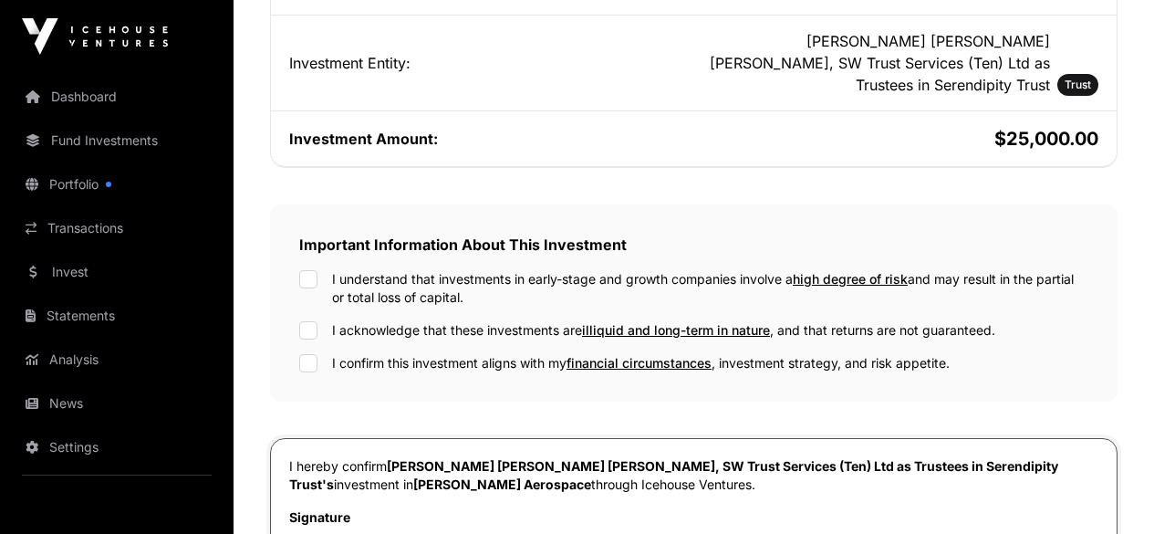
click at [317, 270] on div at bounding box center [308, 279] width 18 height 18
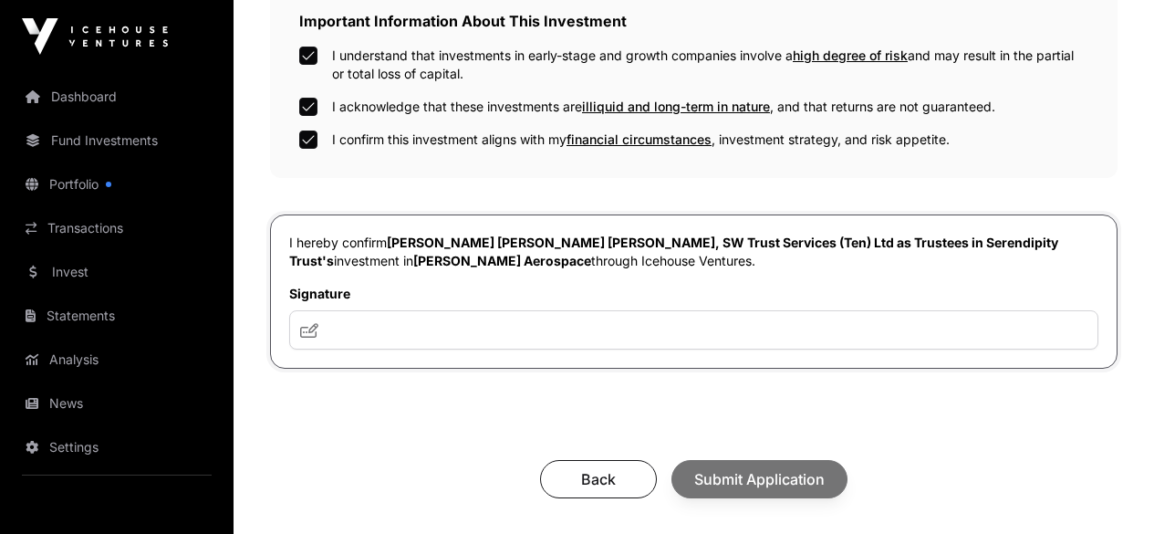
scroll to position [718, 0]
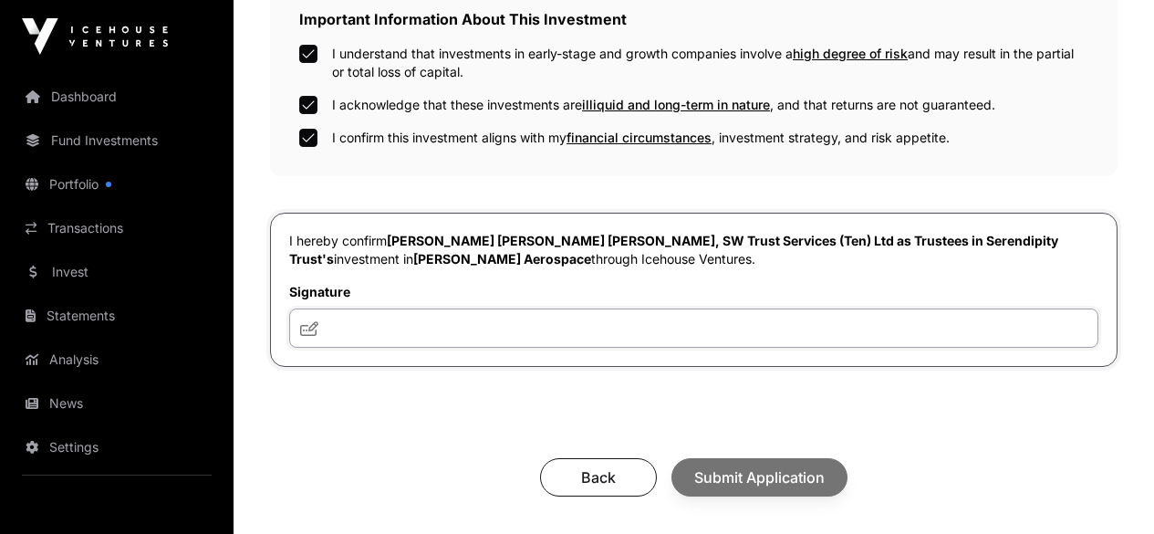
click at [568, 338] on input "text" at bounding box center [693, 327] width 809 height 39
type input "***"
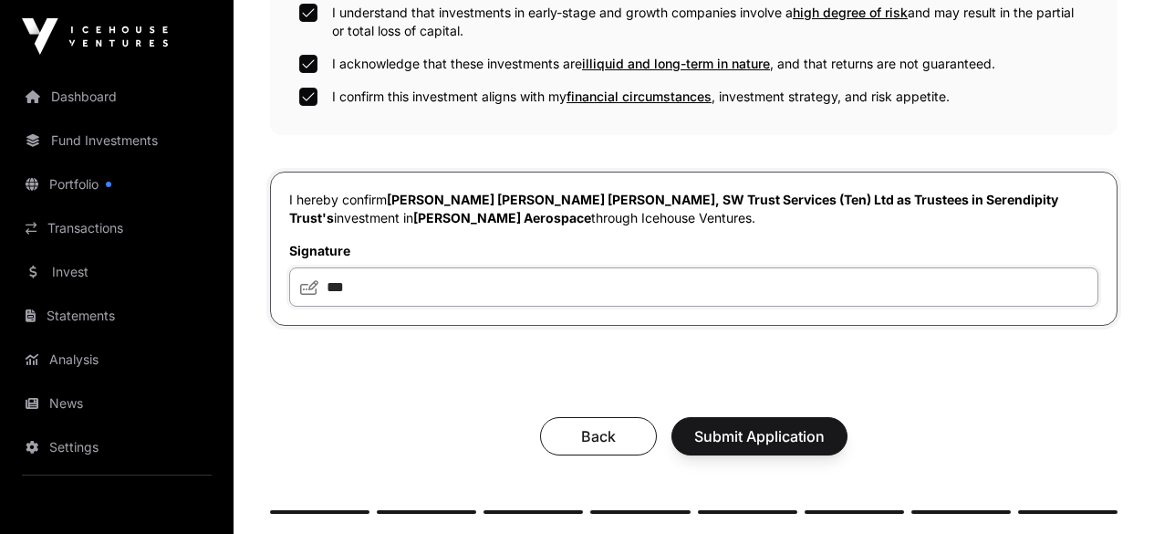
scroll to position [762, 0]
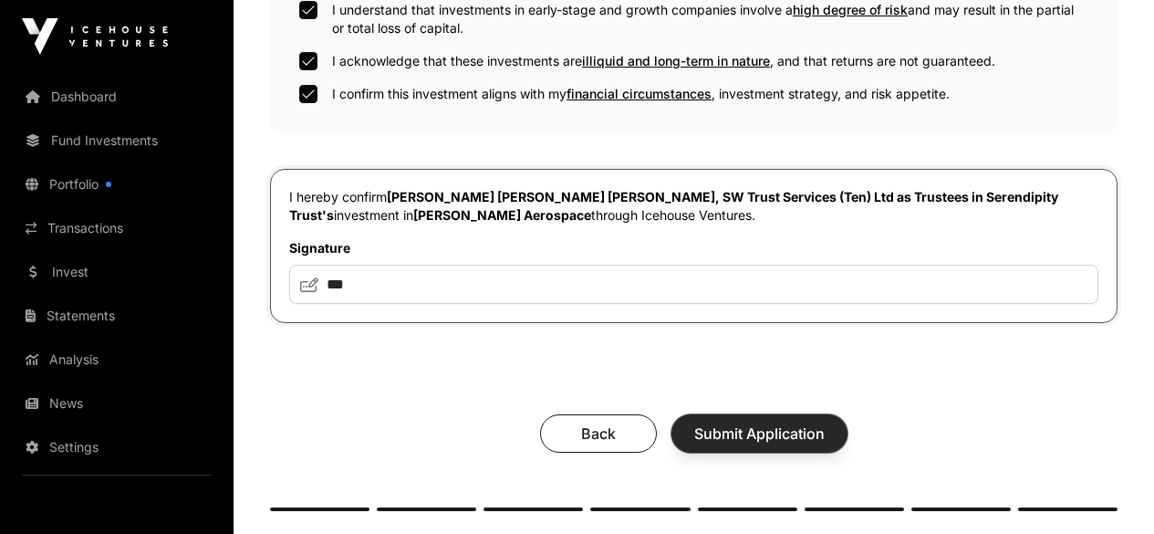
click at [825, 444] on span "Submit Application" at bounding box center [759, 433] width 130 height 22
